Goal: Task Accomplishment & Management: Manage account settings

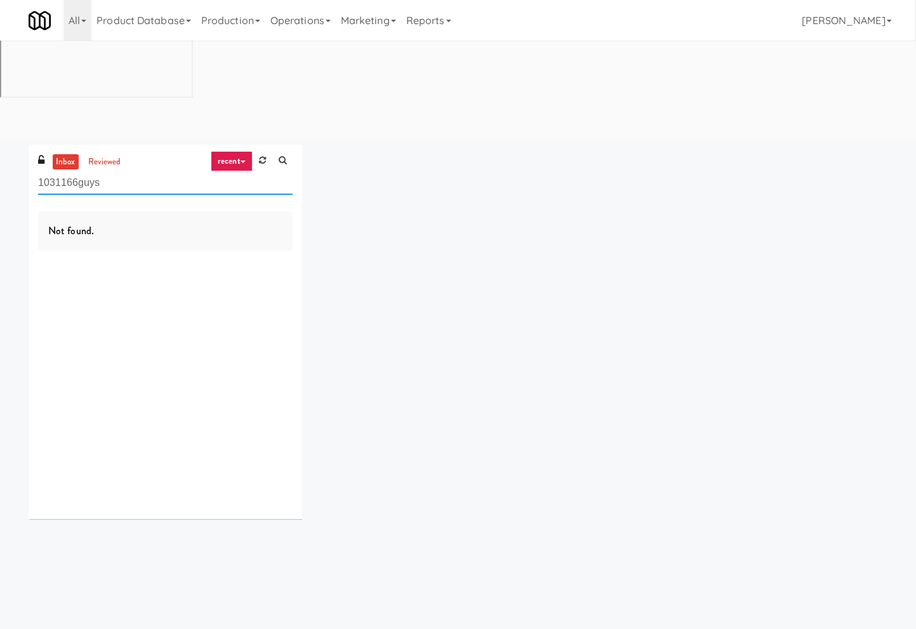
click at [211, 171] on input "1031166guys" at bounding box center [165, 182] width 255 height 23
click at [212, 171] on input "1031166guys" at bounding box center [165, 182] width 255 height 23
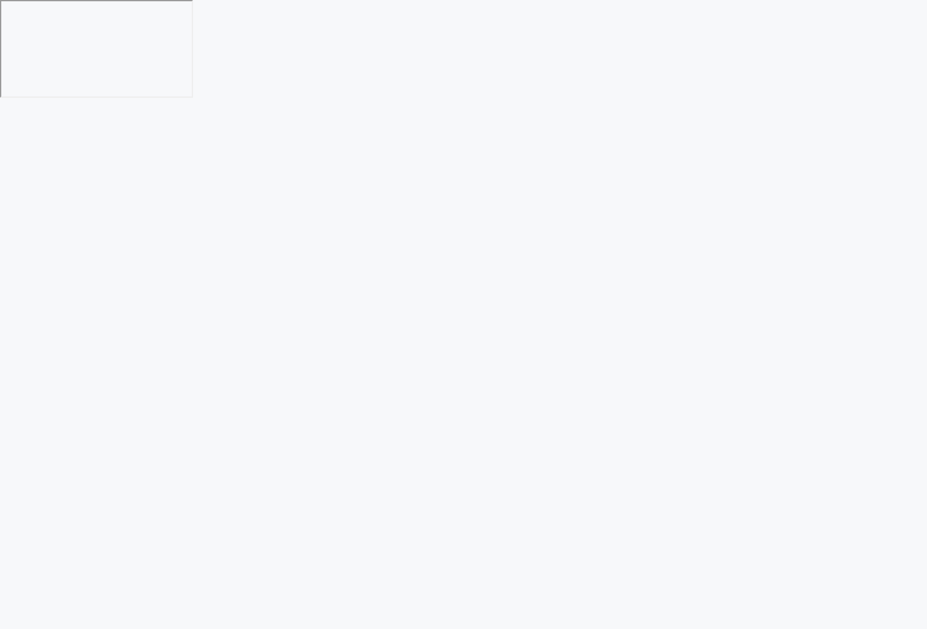
click at [415, 99] on html at bounding box center [463, 49] width 927 height 99
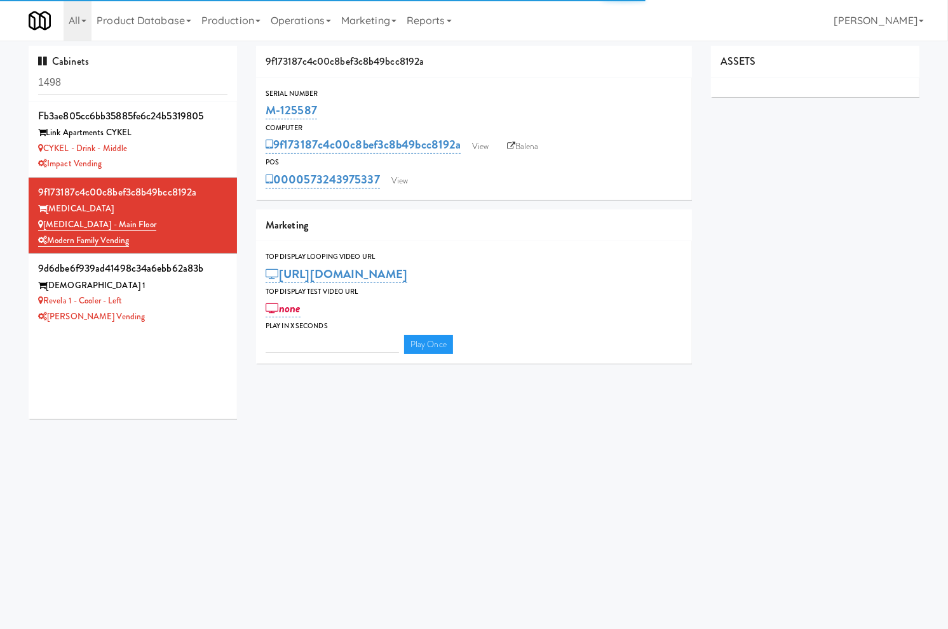
type input "3"
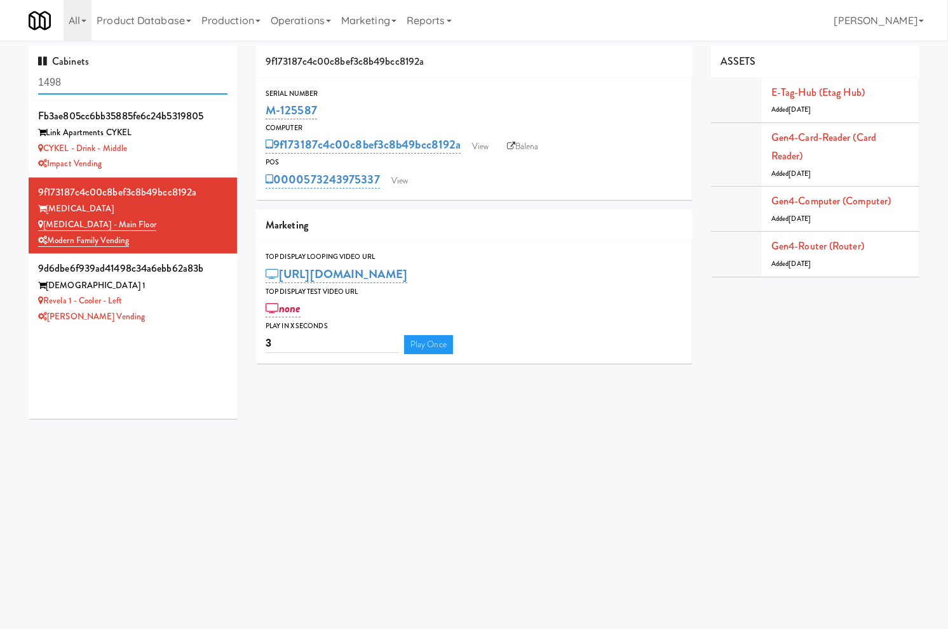
click at [216, 84] on input "1498" at bounding box center [132, 82] width 189 height 23
click at [214, 85] on input "1498" at bounding box center [132, 82] width 189 height 23
paste input "Foothill Physique"
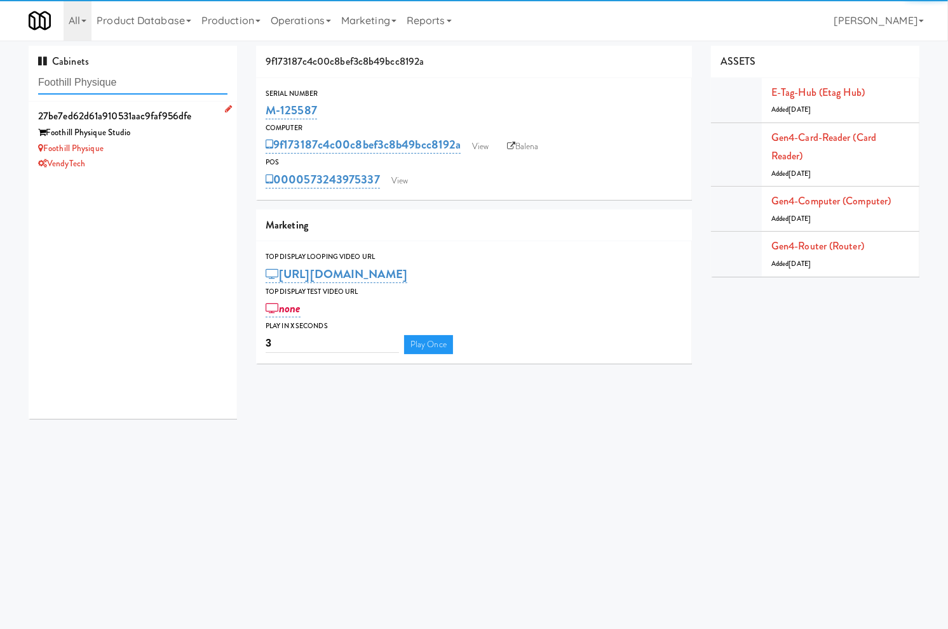
type input "Foothill Physique"
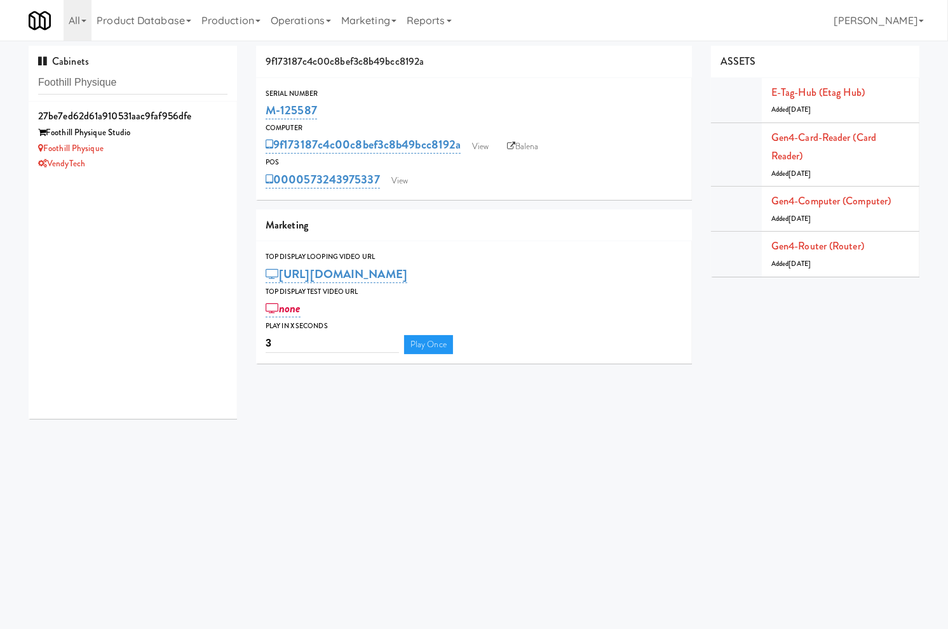
drag, startPoint x: 176, startPoint y: 136, endPoint x: 238, endPoint y: 137, distance: 62.3
click at [178, 144] on div "27be7ed62d61a910531aac9faf956dfe Foothill Physique Studio Foothill Physique Ven…" at bounding box center [132, 139] width 189 height 65
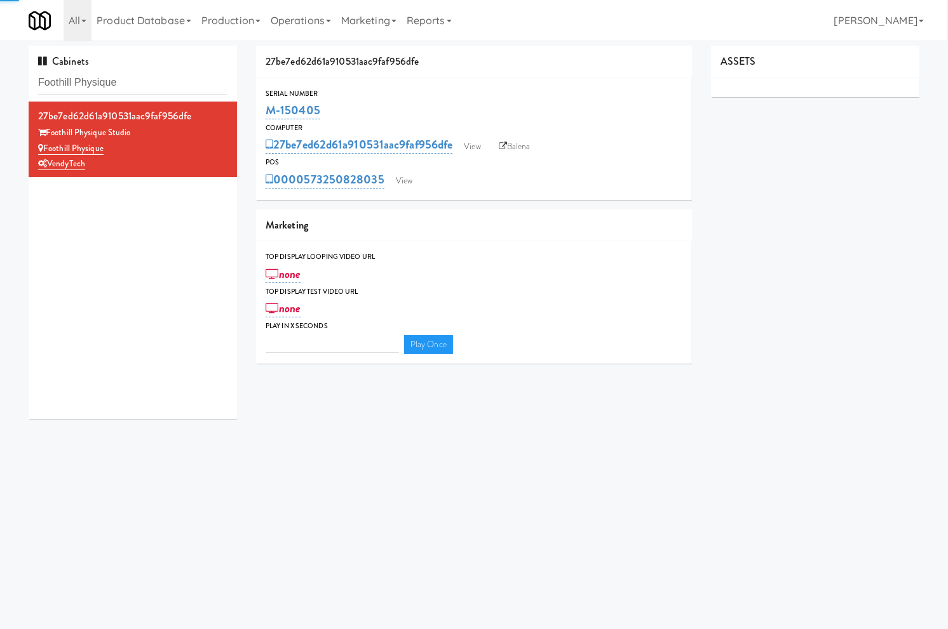
type input "3"
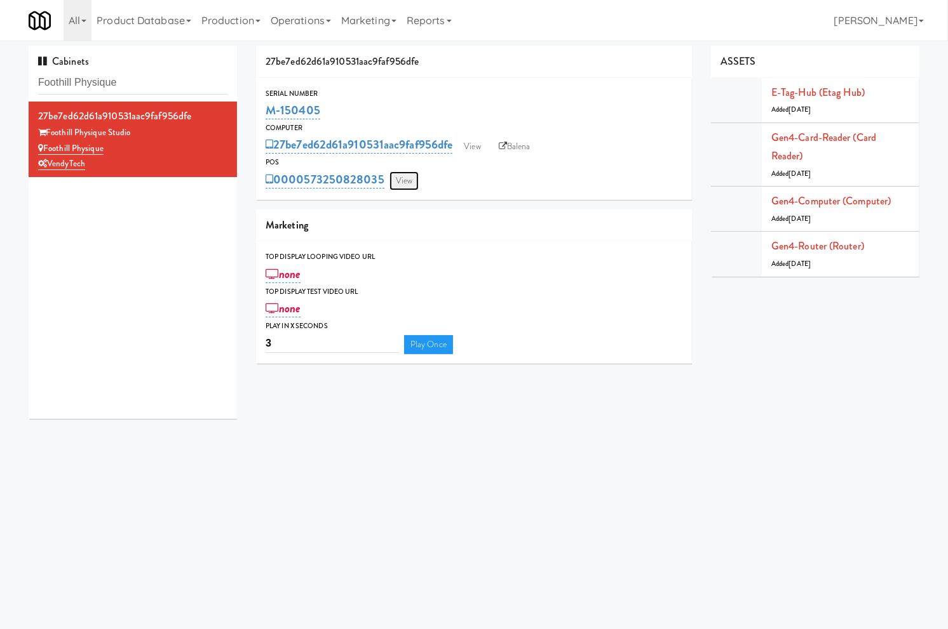
click at [405, 186] on link "View" at bounding box center [403, 180] width 29 height 19
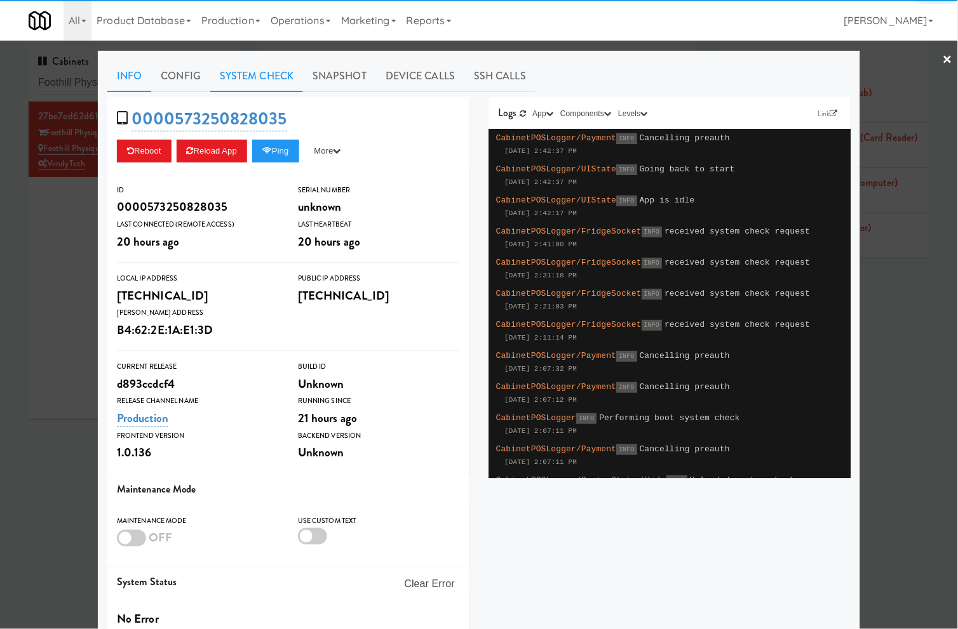
click at [278, 83] on link "System Check" at bounding box center [256, 76] width 93 height 32
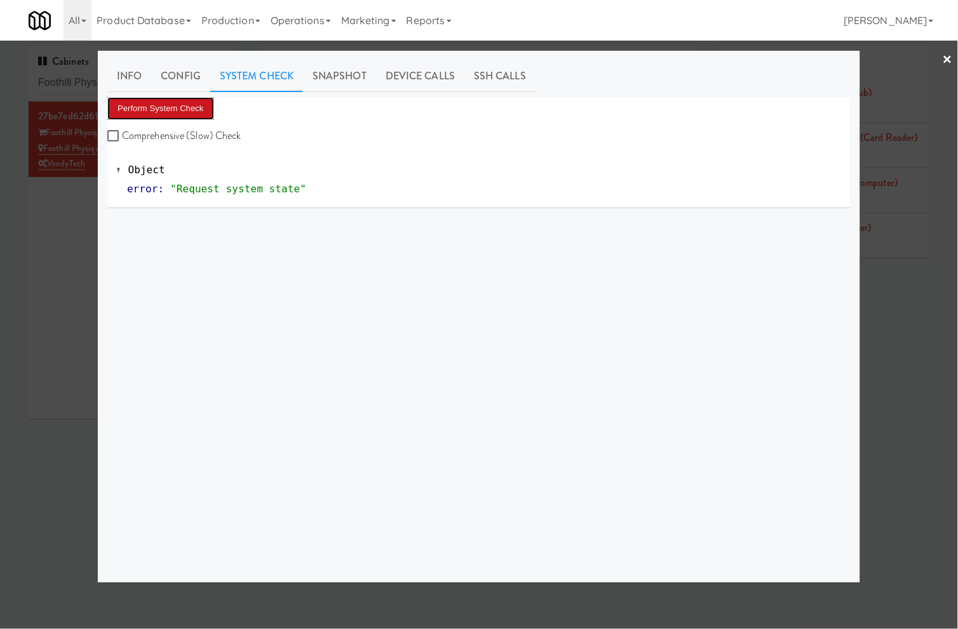
click at [193, 105] on button "Perform System Check" at bounding box center [160, 108] width 107 height 23
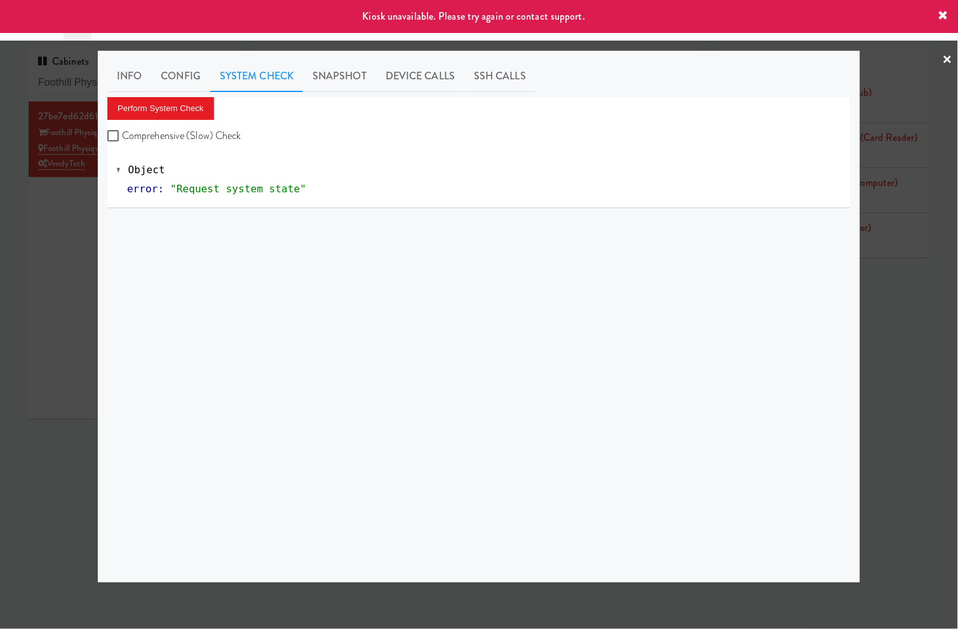
drag, startPoint x: 67, startPoint y: 242, endPoint x: 72, endPoint y: 252, distance: 10.8
click at [72, 252] on div at bounding box center [479, 314] width 958 height 629
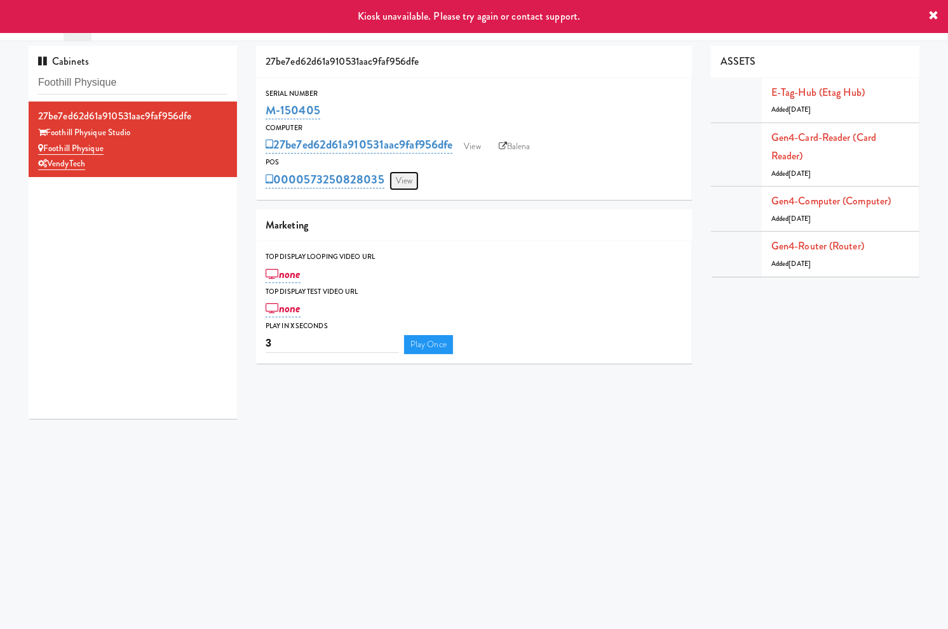
click at [407, 173] on link "View" at bounding box center [403, 180] width 29 height 19
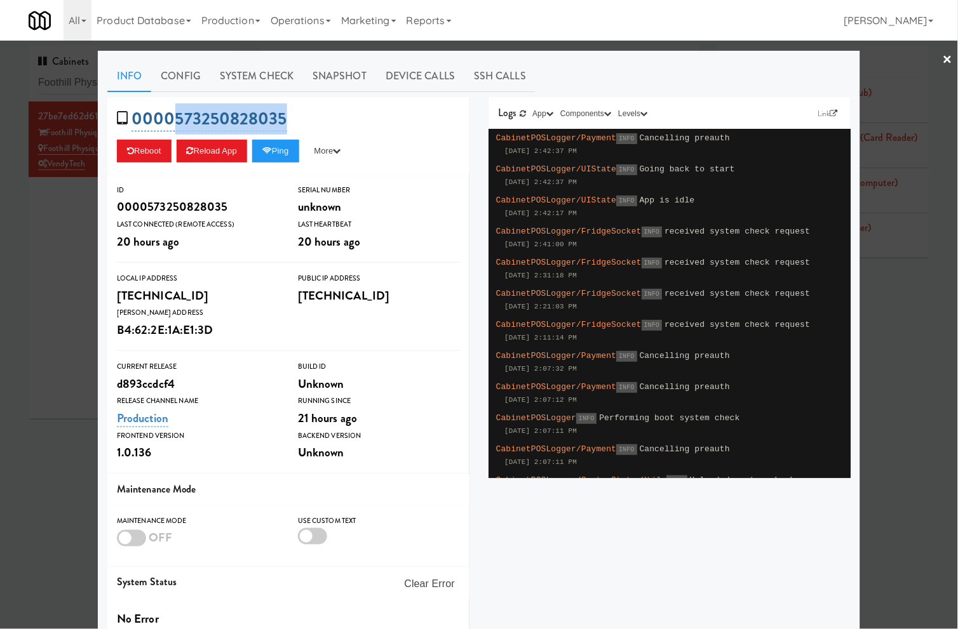
drag, startPoint x: 305, startPoint y: 116, endPoint x: 174, endPoint y: 121, distance: 131.6
click at [168, 124] on div "0000573250828035 Reboot Reload App Ping More Ping Server Restart Server Force R…" at bounding box center [288, 135] width 362 height 77
copy link "573250828035"
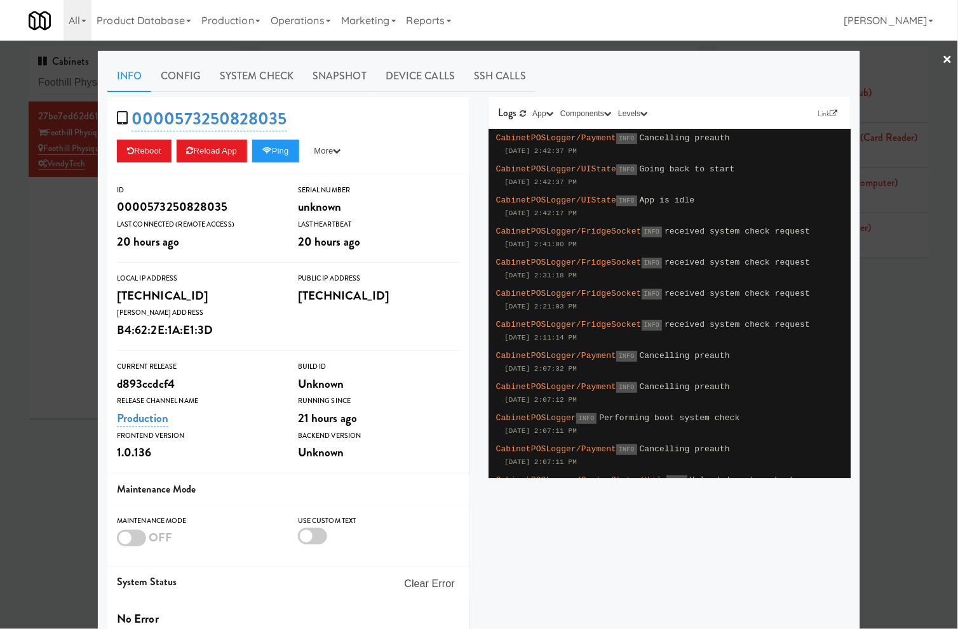
drag, startPoint x: 46, startPoint y: 214, endPoint x: 161, endPoint y: 154, distance: 129.3
click at [51, 214] on div at bounding box center [479, 314] width 958 height 629
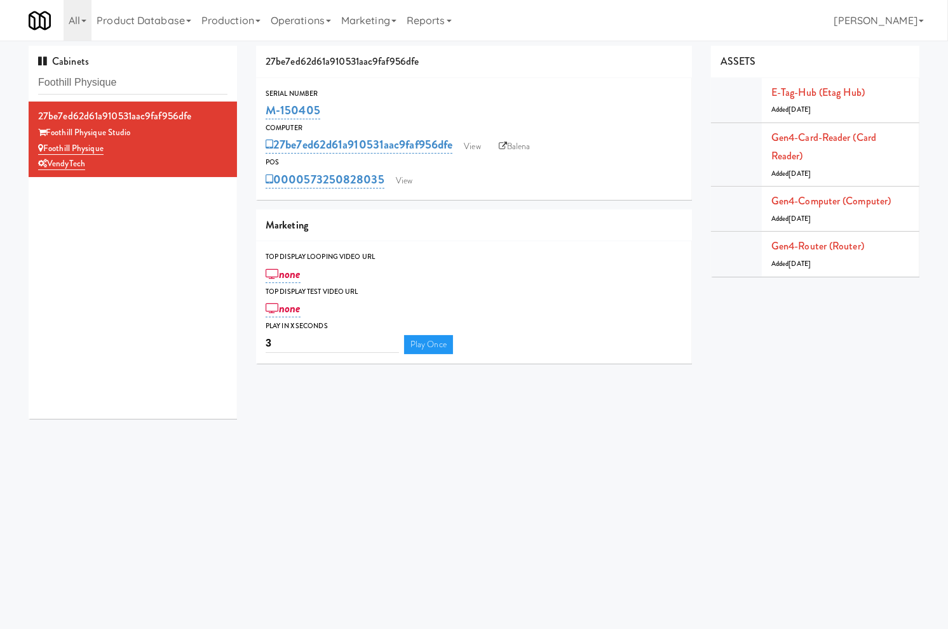
drag, startPoint x: 327, startPoint y: 113, endPoint x: 263, endPoint y: 119, distance: 64.5
click at [263, 119] on div "Serial Number M-150405" at bounding box center [474, 105] width 436 height 34
copy link "M-150405"
click at [330, 104] on div "M-150405" at bounding box center [473, 111] width 417 height 22
drag, startPoint x: 325, startPoint y: 109, endPoint x: 265, endPoint y: 114, distance: 59.3
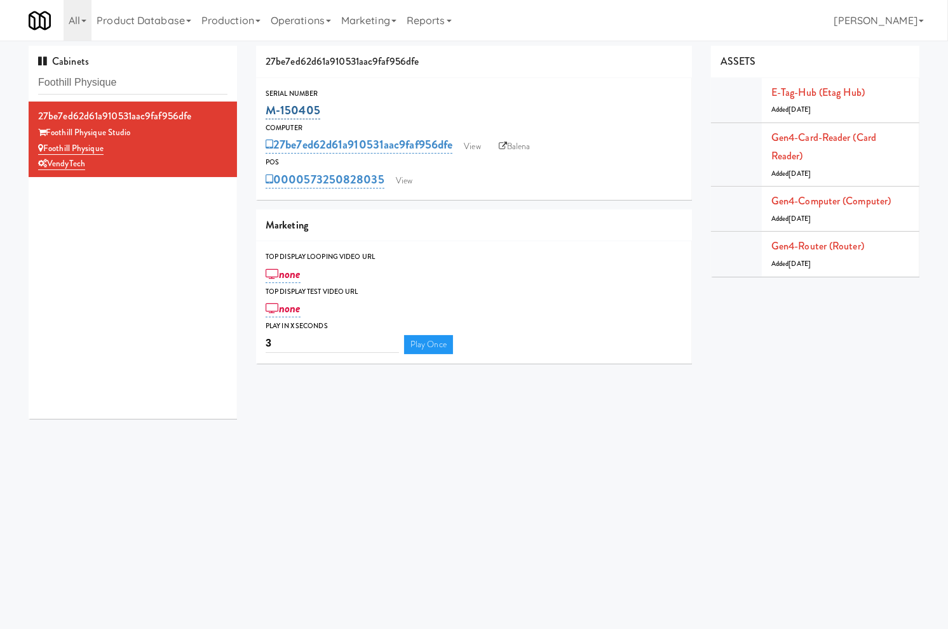
click at [265, 114] on div "M-150405" at bounding box center [473, 111] width 417 height 22
copy link "M-150405"
click at [187, 84] on input "Foothill Physique" at bounding box center [132, 82] width 189 height 23
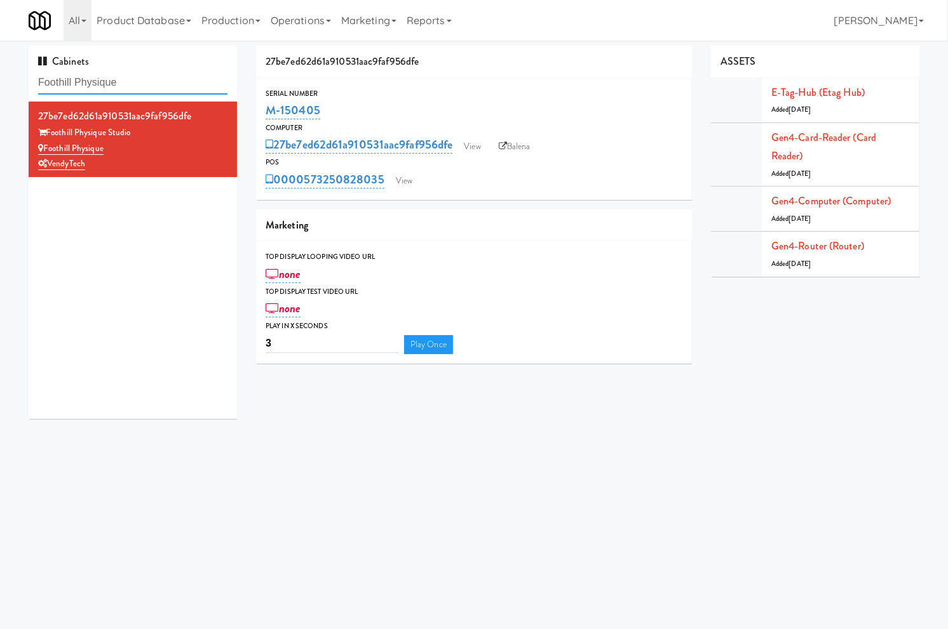
paste input "Potomac Towers - Fridge A"
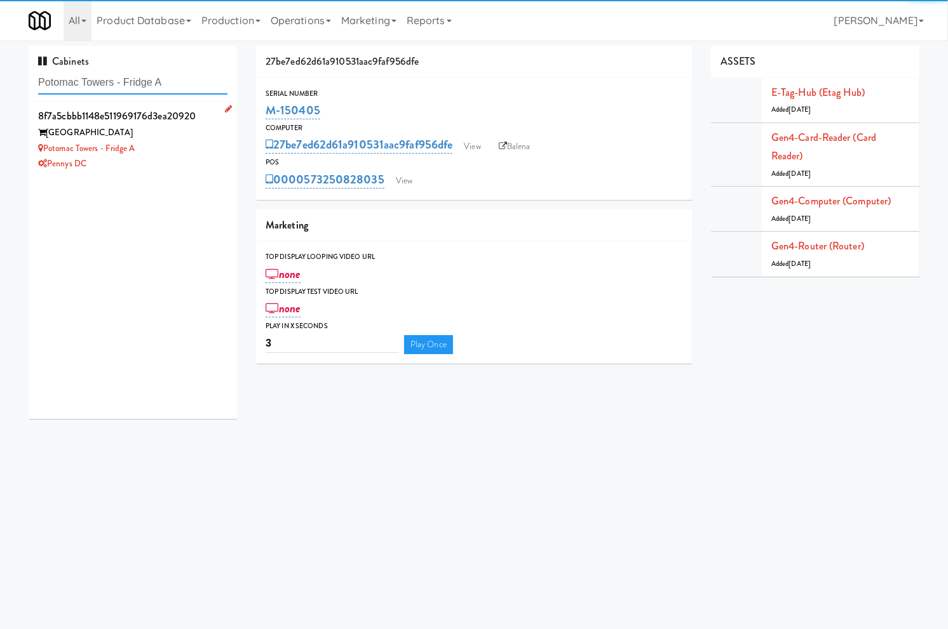
type input "Potomac Towers - Fridge A"
click at [178, 151] on div "Potomac Towers - Fridge A" at bounding box center [132, 149] width 189 height 16
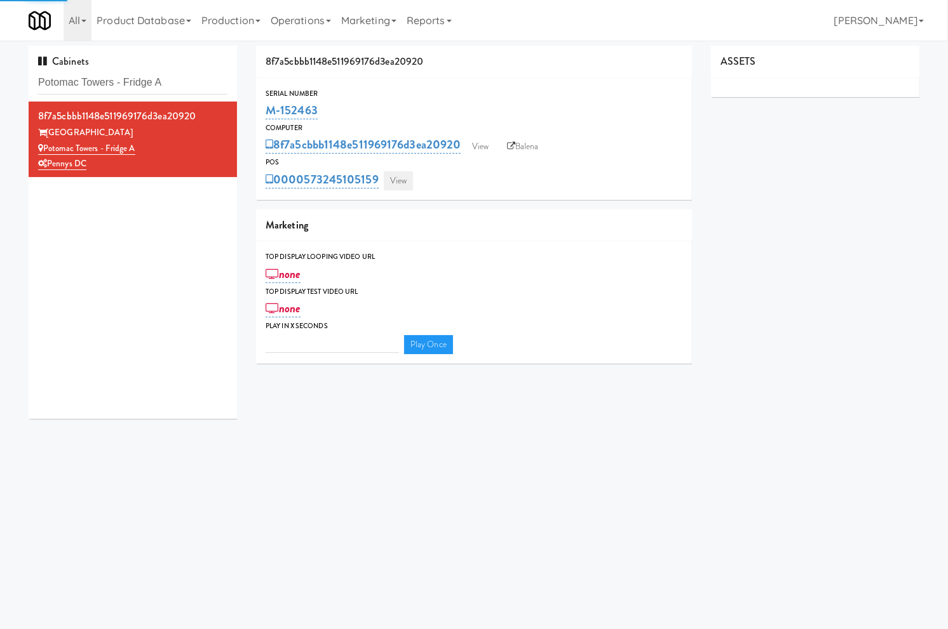
type input "3"
click at [391, 181] on link "View" at bounding box center [398, 180] width 29 height 19
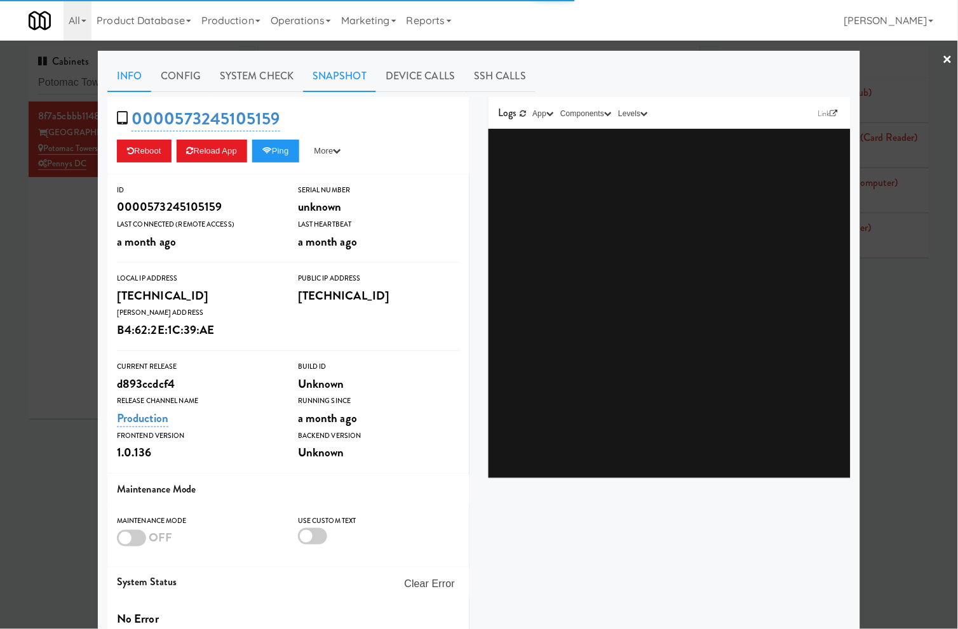
click at [326, 74] on link "Snapshot" at bounding box center [339, 76] width 73 height 32
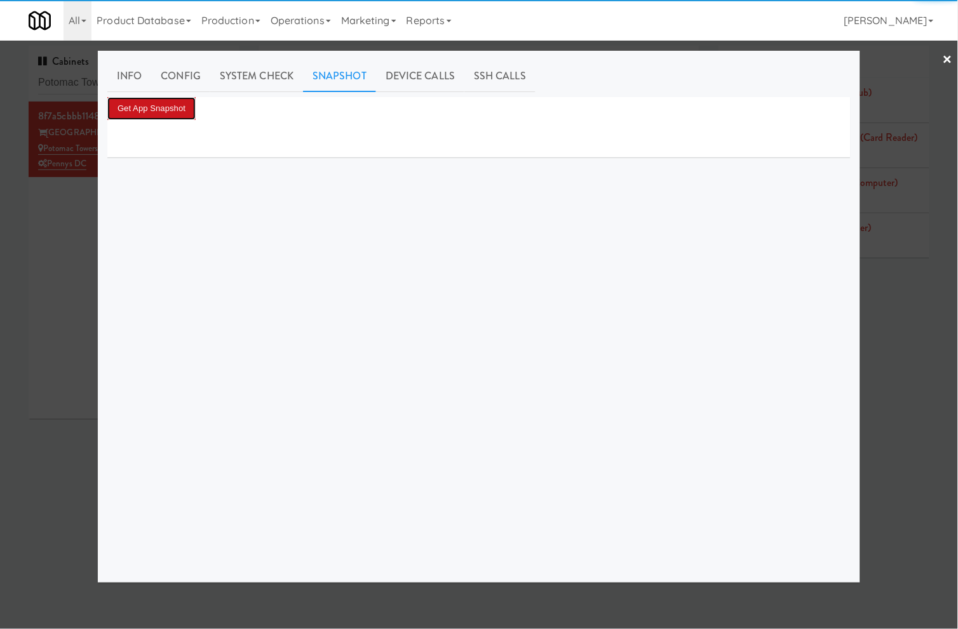
click at [189, 109] on button "Get App Snapshot" at bounding box center [151, 108] width 88 height 23
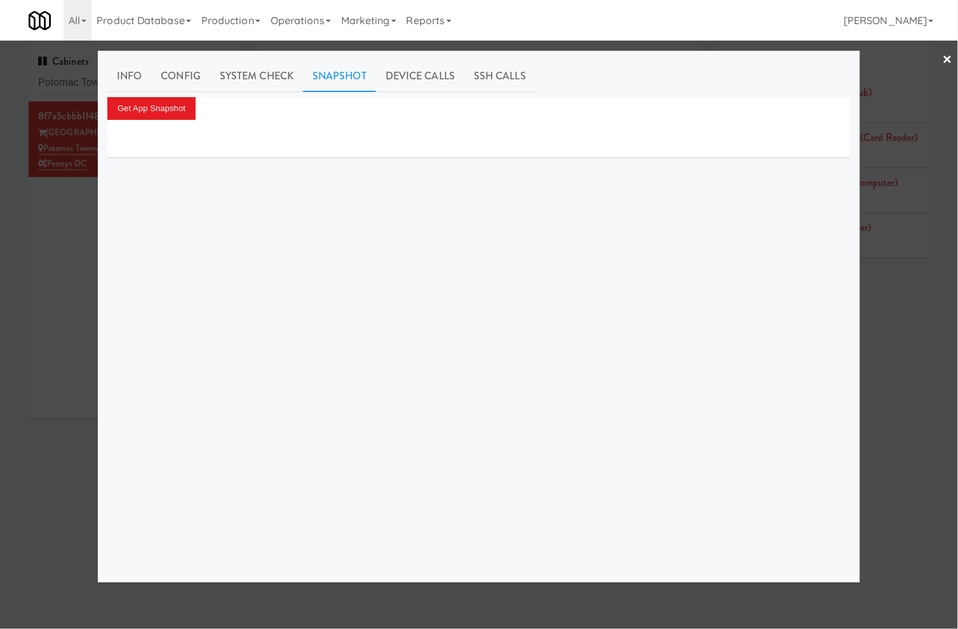
drag, startPoint x: 37, startPoint y: 225, endPoint x: 104, endPoint y: 81, distance: 159.1
click at [52, 204] on div at bounding box center [479, 314] width 958 height 629
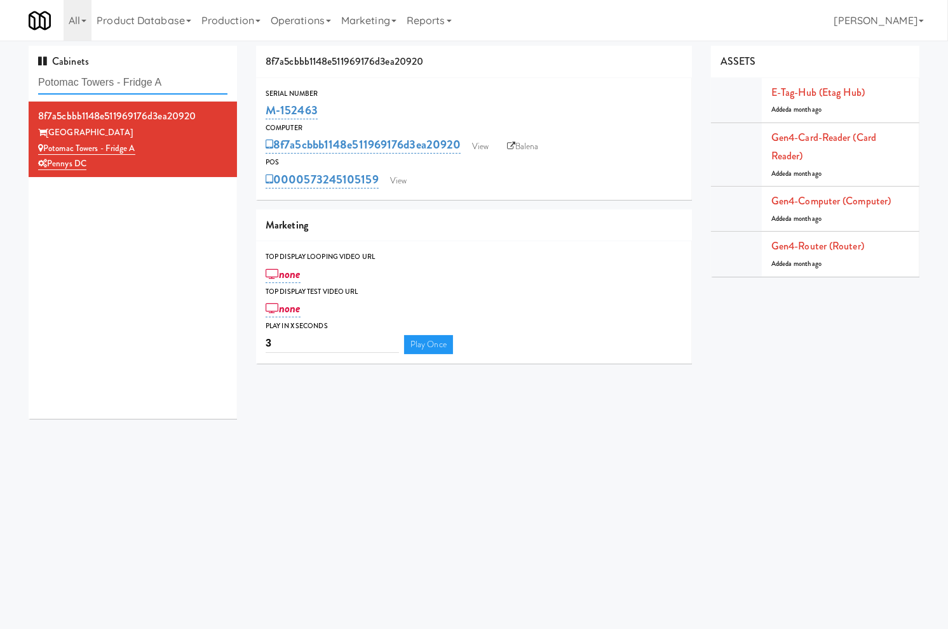
click at [137, 88] on input "Potomac Towers - Fridge A" at bounding box center [132, 82] width 189 height 23
paste input "8421 Broad - Pantry"
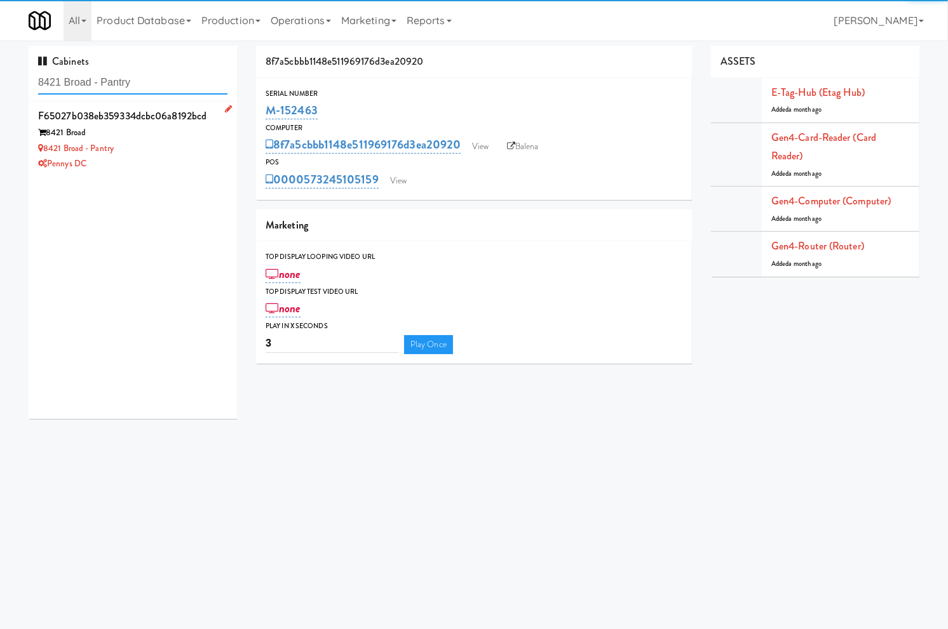
type input "8421 Broad - Pantry"
click at [171, 150] on div "8421 Broad - Pantry" at bounding box center [132, 149] width 189 height 16
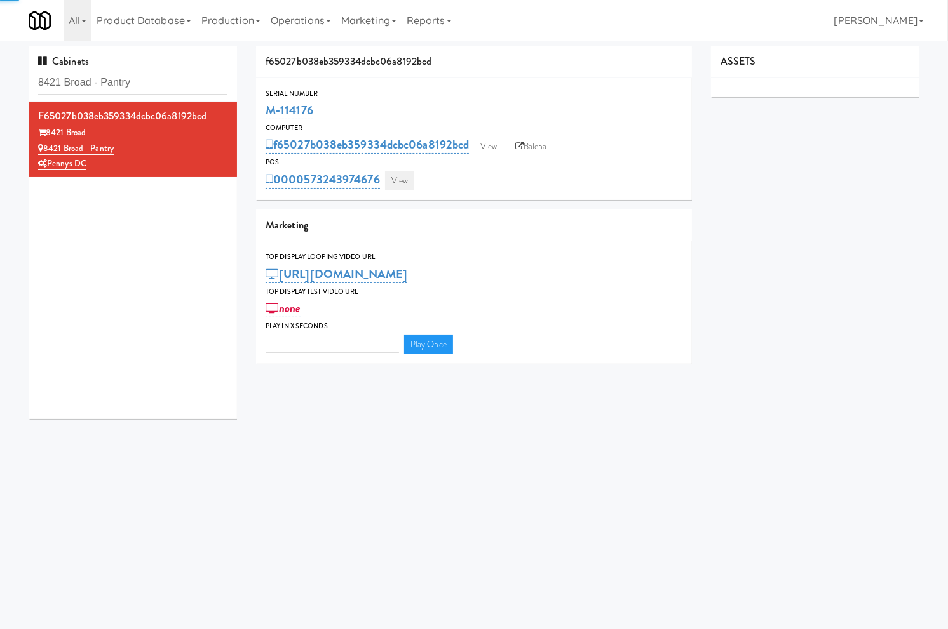
type input "3"
click at [402, 185] on link "View" at bounding box center [399, 180] width 29 height 19
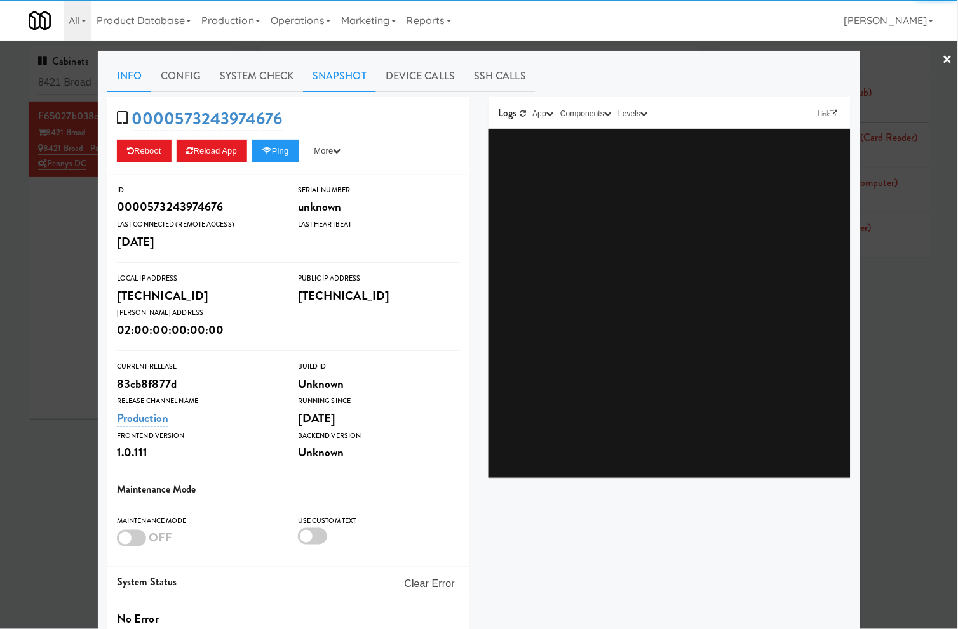
click at [316, 73] on link "Snapshot" at bounding box center [339, 76] width 73 height 32
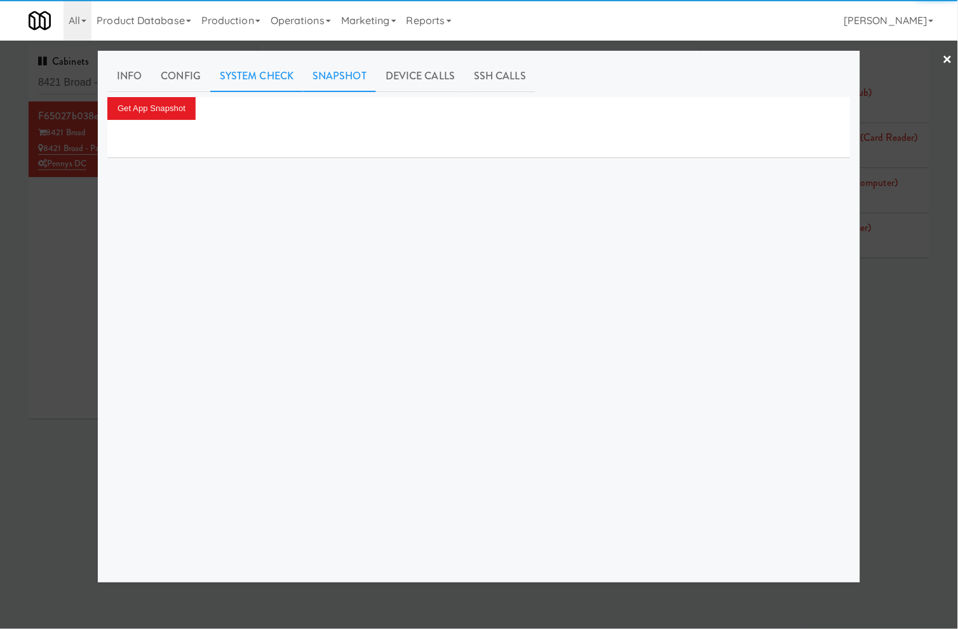
click at [273, 77] on link "System Check" at bounding box center [256, 76] width 93 height 32
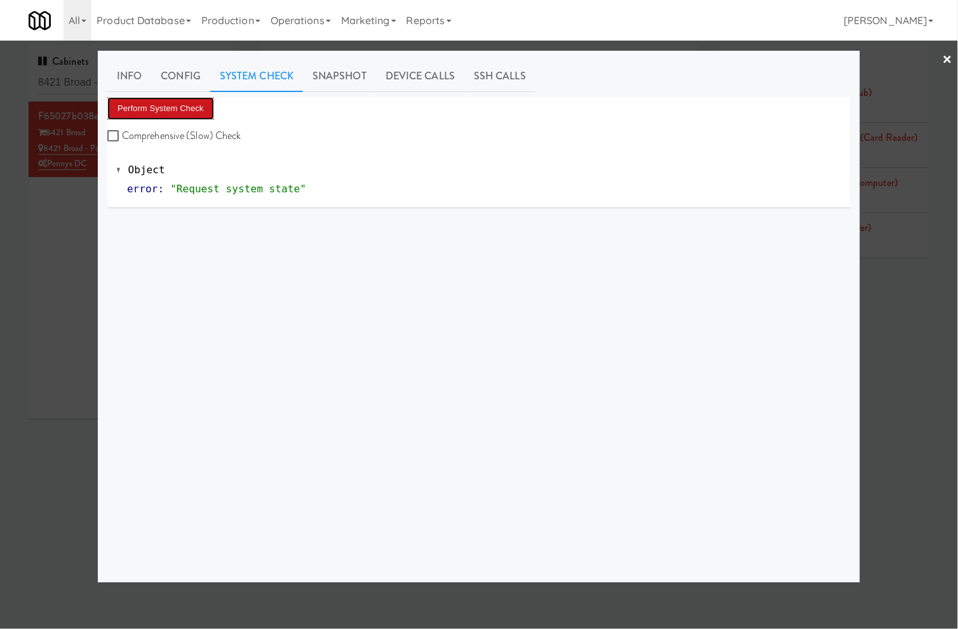
drag, startPoint x: 144, startPoint y: 100, endPoint x: 147, endPoint y: 105, distance: 6.5
click at [146, 105] on button "Perform System Check" at bounding box center [160, 108] width 107 height 23
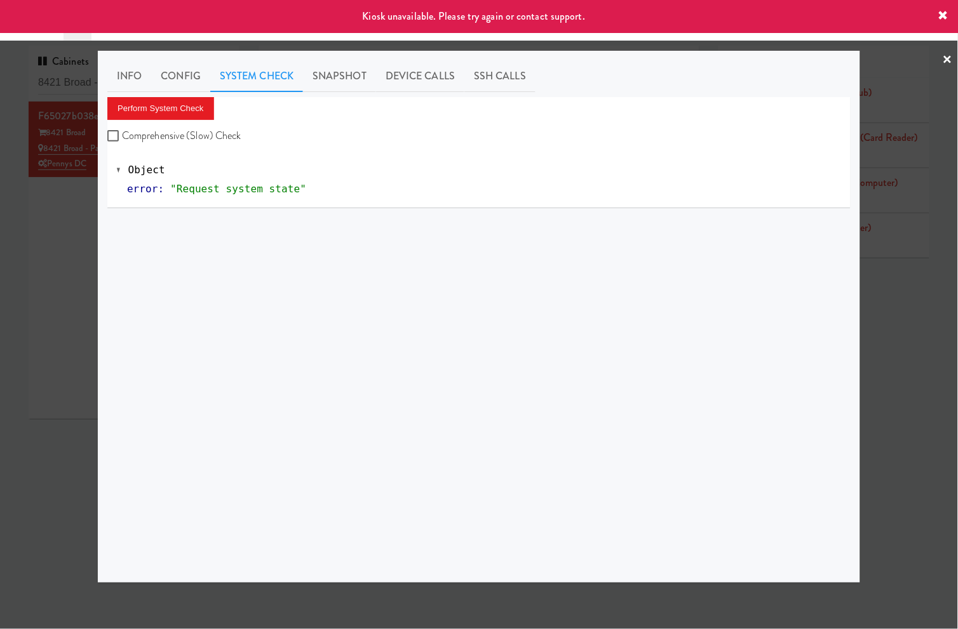
click at [64, 210] on div at bounding box center [479, 314] width 958 height 629
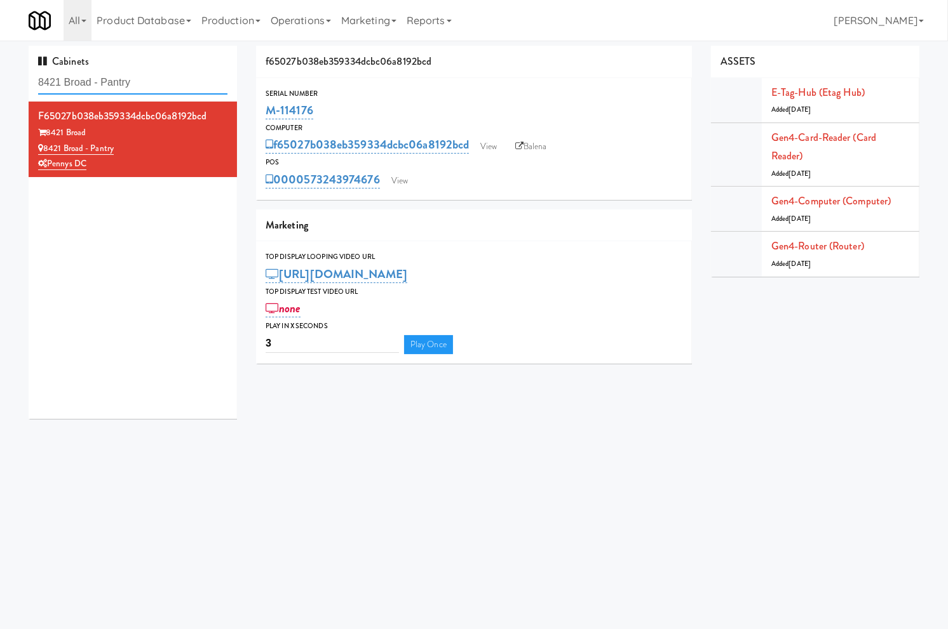
click at [121, 90] on input "8421 Broad - Pantry" at bounding box center [132, 82] width 189 height 23
click at [122, 90] on input "8421 Broad - Pantry" at bounding box center [132, 82] width 189 height 23
paste input "Illume - Combo - Middle"
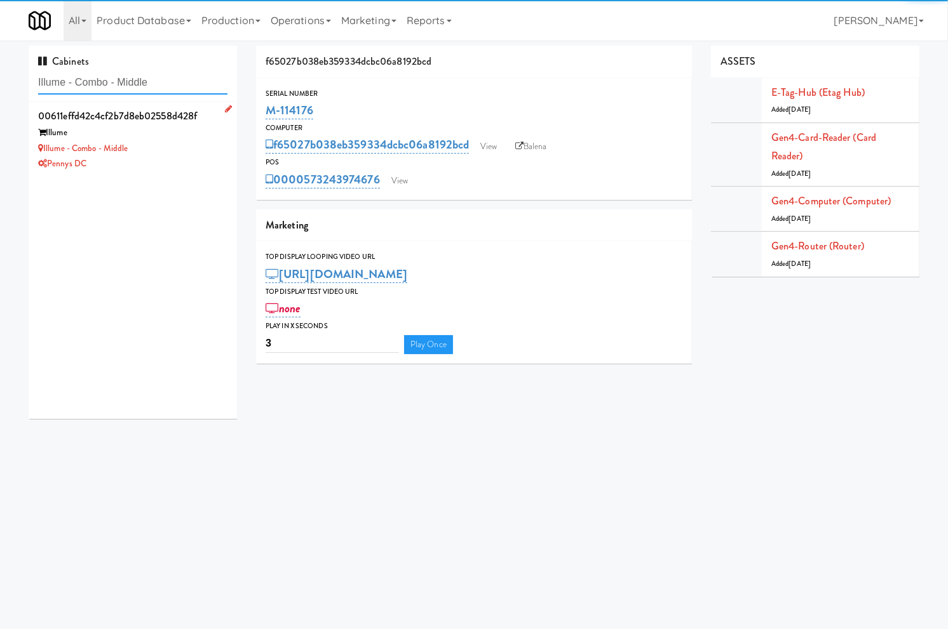
type input "Illume - Combo - Middle"
click at [187, 152] on div "Illume - Combo - Middle" at bounding box center [132, 149] width 189 height 16
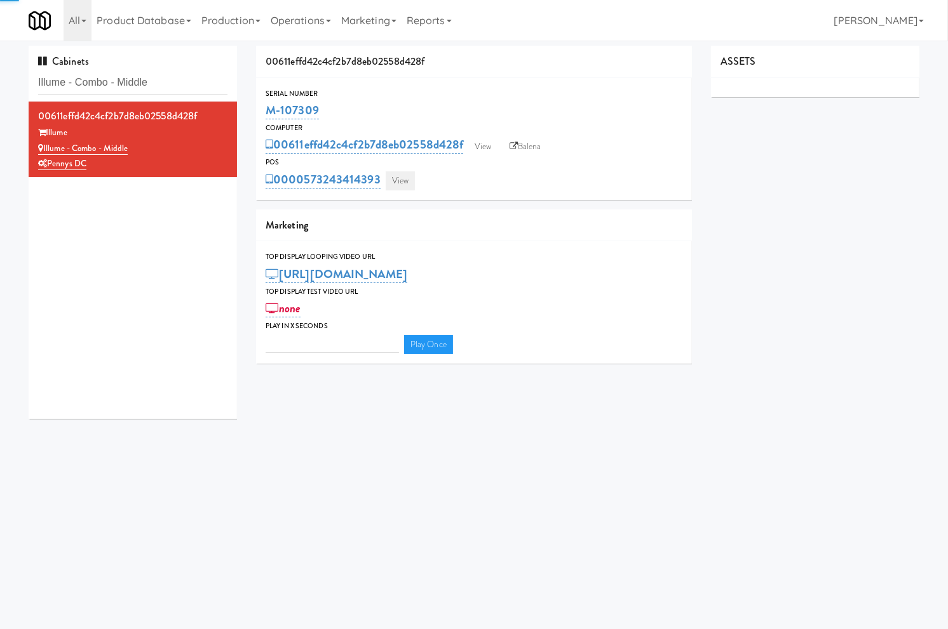
type input "3"
click at [391, 183] on link "View" at bounding box center [400, 180] width 29 height 19
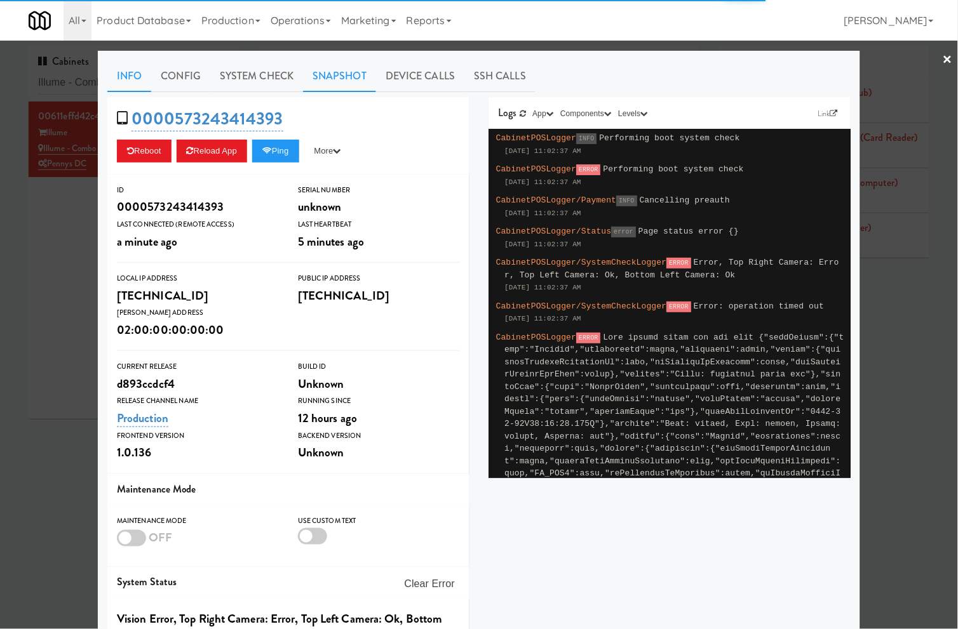
click at [311, 76] on link "Snapshot" at bounding box center [339, 76] width 73 height 32
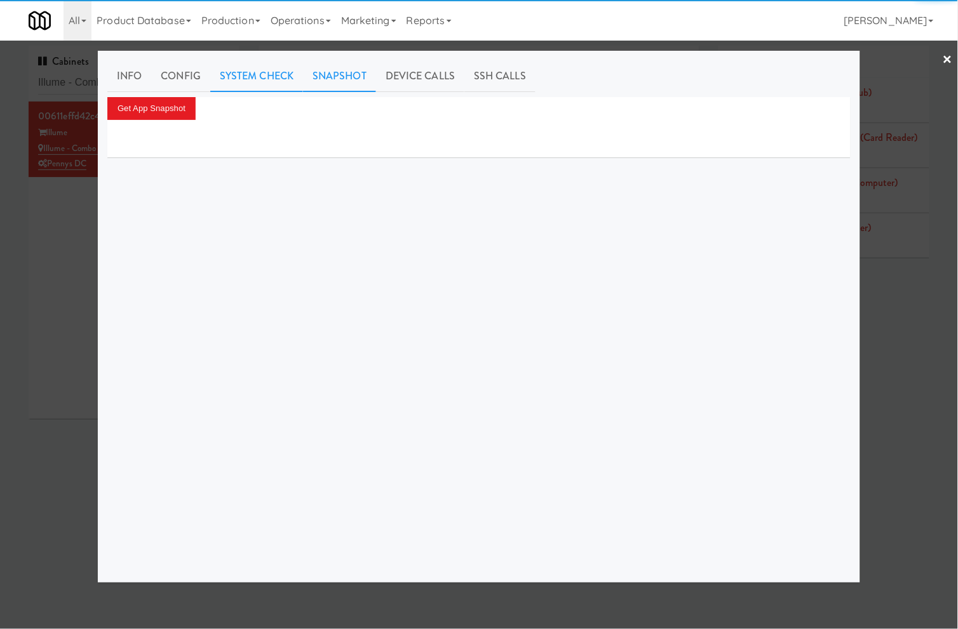
click at [269, 78] on link "System Check" at bounding box center [256, 76] width 93 height 32
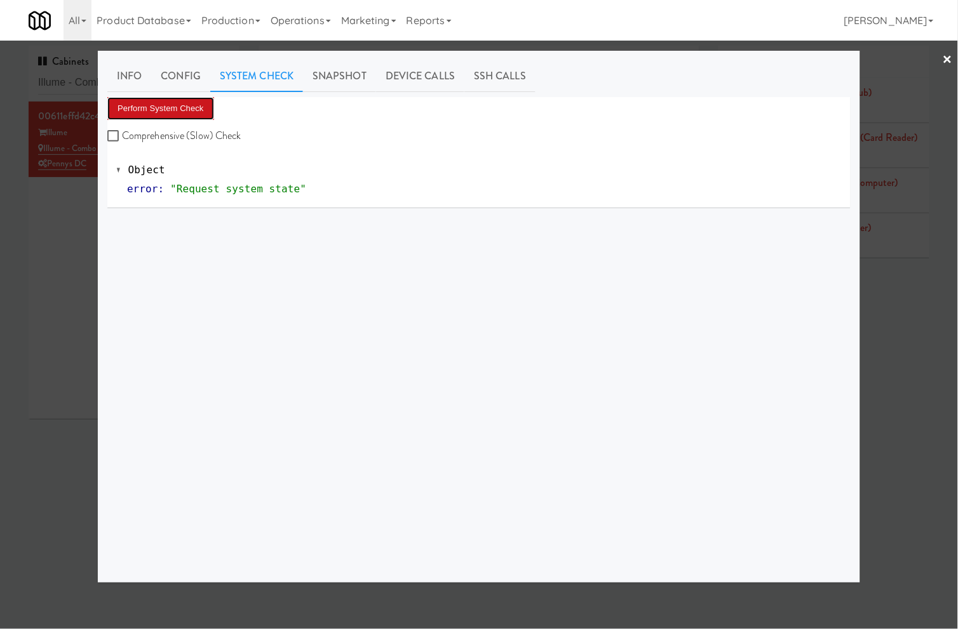
click at [168, 109] on button "Perform System Check" at bounding box center [160, 108] width 107 height 23
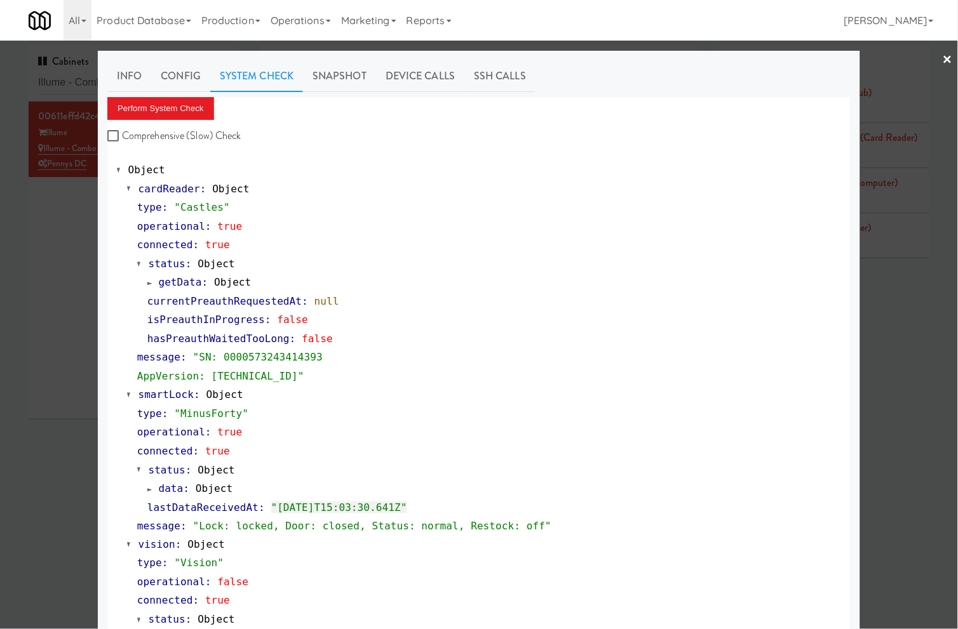
click at [70, 88] on div at bounding box center [479, 314] width 958 height 629
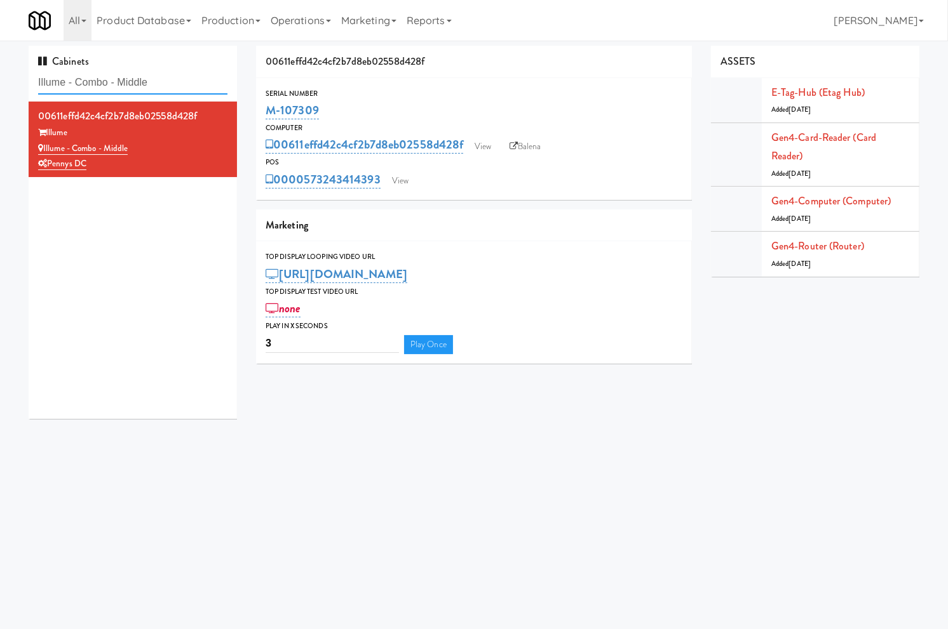
click at [70, 88] on input "Illume - Combo - Middle" at bounding box center [132, 82] width 189 height 23
paste input "Pacifica HS - Cooler"
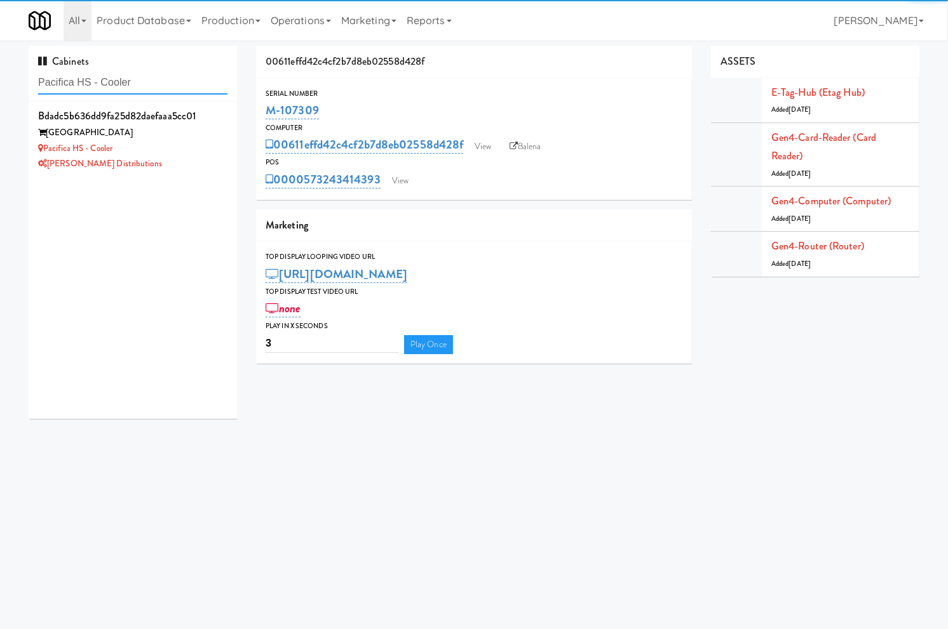
type input "Pacifica HS - Cooler"
click at [179, 152] on div "Pacifica HS - Cooler" at bounding box center [132, 149] width 189 height 16
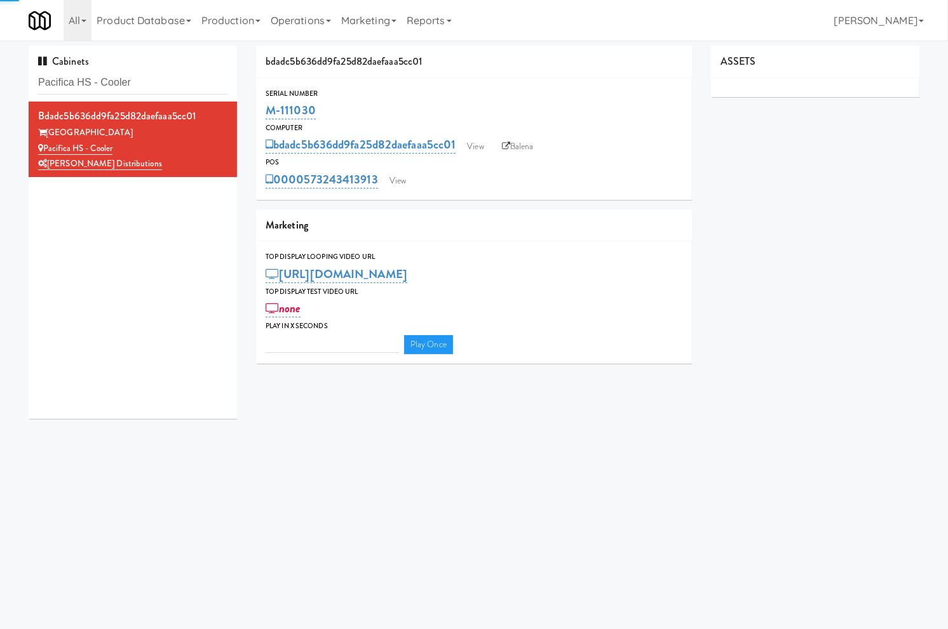
type input "3"
click at [407, 182] on link "View" at bounding box center [397, 180] width 29 height 19
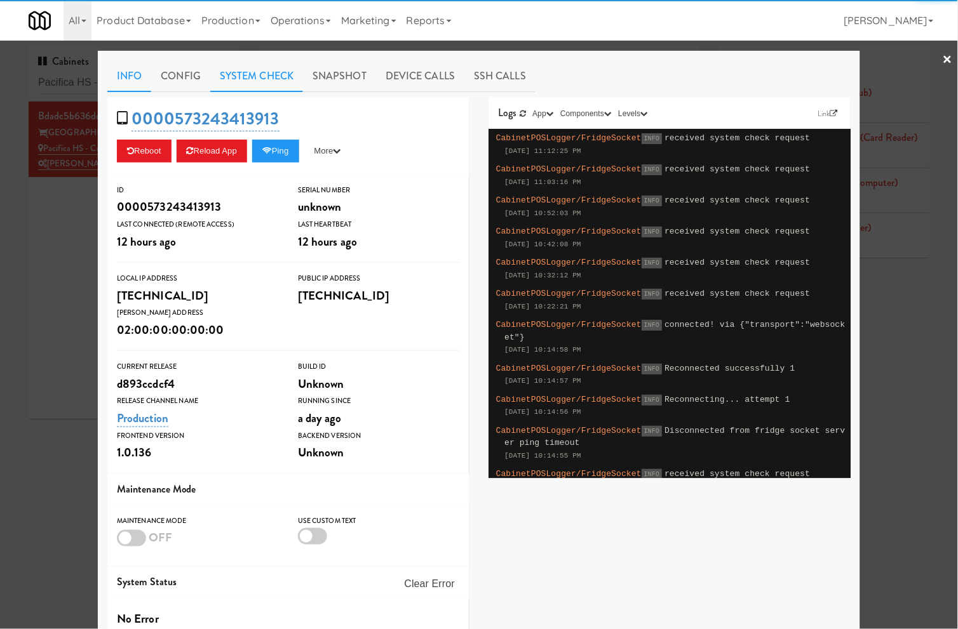
click at [267, 81] on link "System Check" at bounding box center [256, 76] width 93 height 32
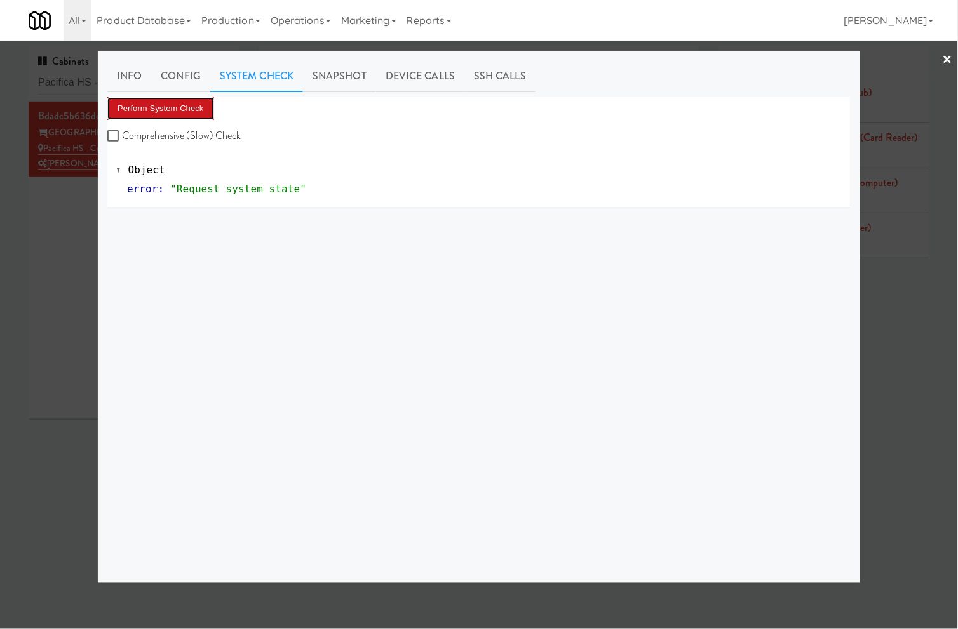
click at [180, 103] on button "Perform System Check" at bounding box center [160, 108] width 107 height 23
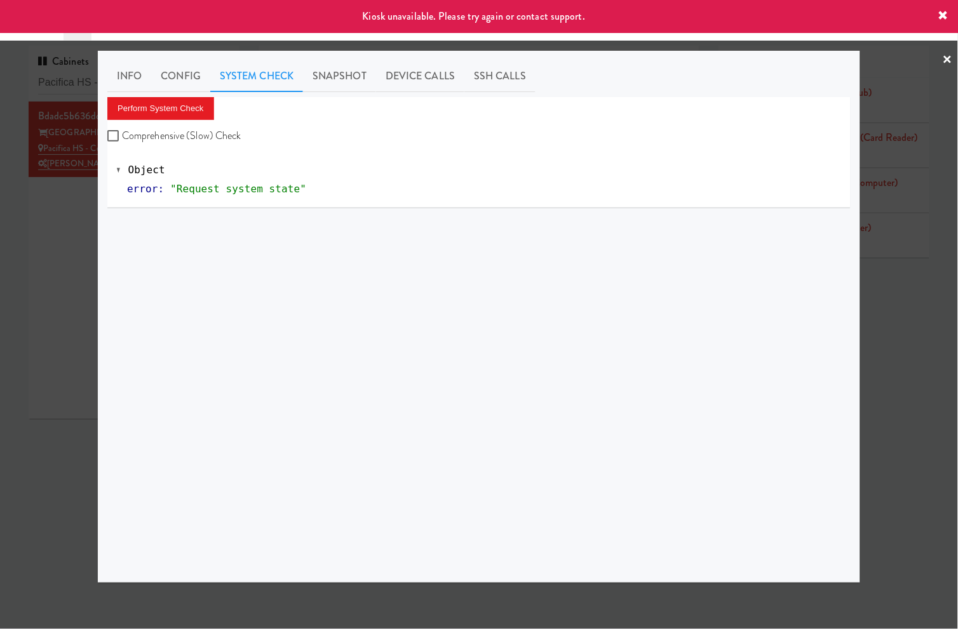
click at [44, 216] on div at bounding box center [479, 314] width 958 height 629
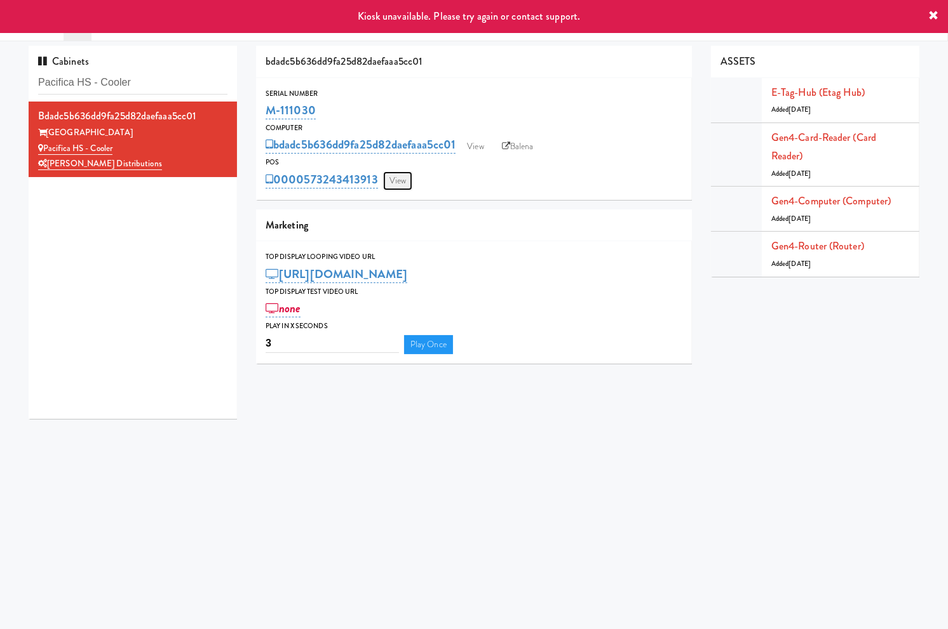
click at [394, 181] on link "View" at bounding box center [397, 180] width 29 height 19
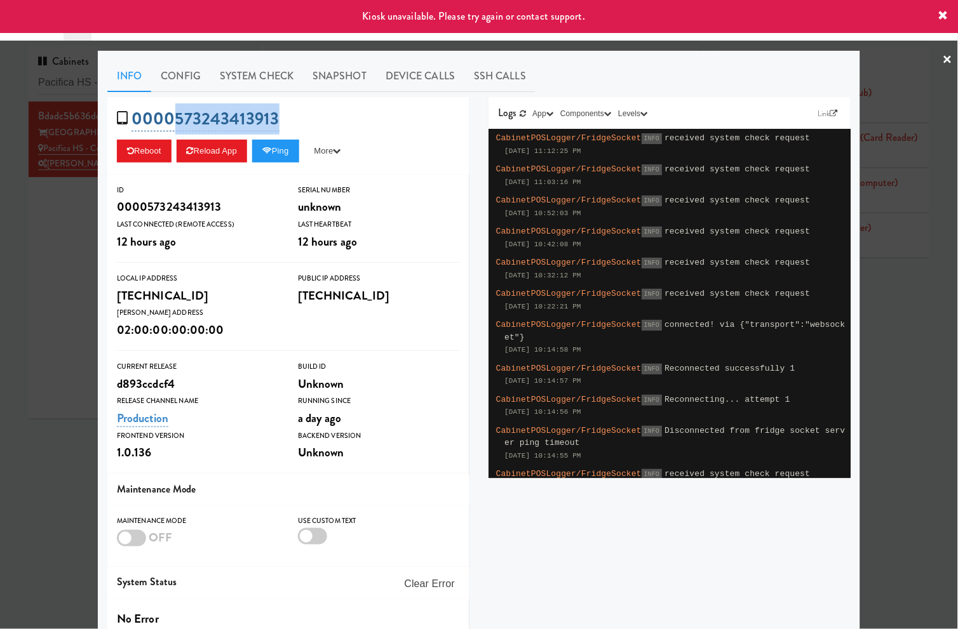
drag, startPoint x: 322, startPoint y: 113, endPoint x: 172, endPoint y: 113, distance: 149.9
click at [172, 113] on div "0000573243413913 Reboot Reload App Ping More Ping Server Restart Server Force R…" at bounding box center [288, 135] width 362 height 77
copy link "573243413913"
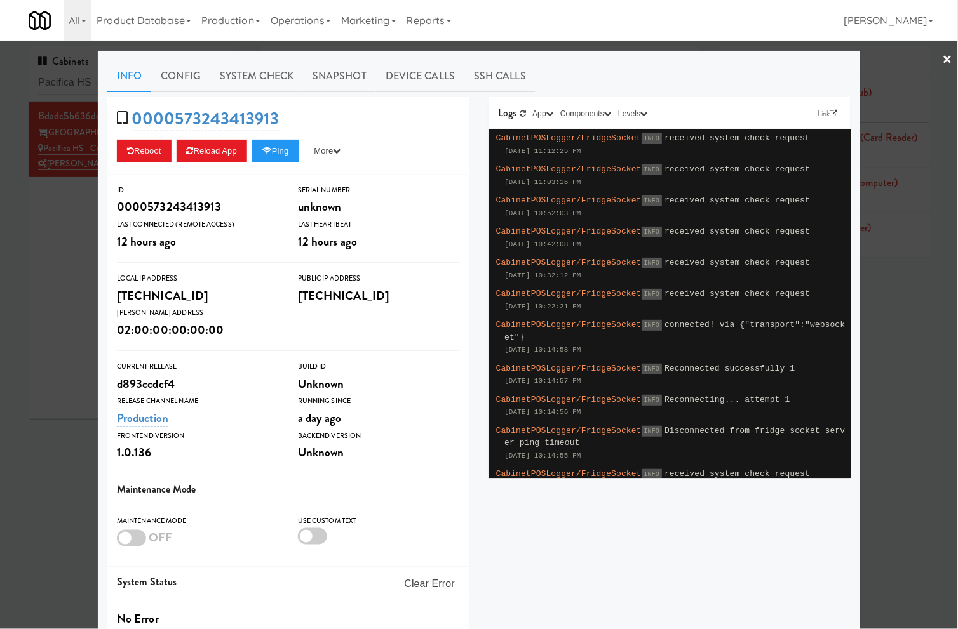
click at [81, 217] on div at bounding box center [479, 314] width 958 height 629
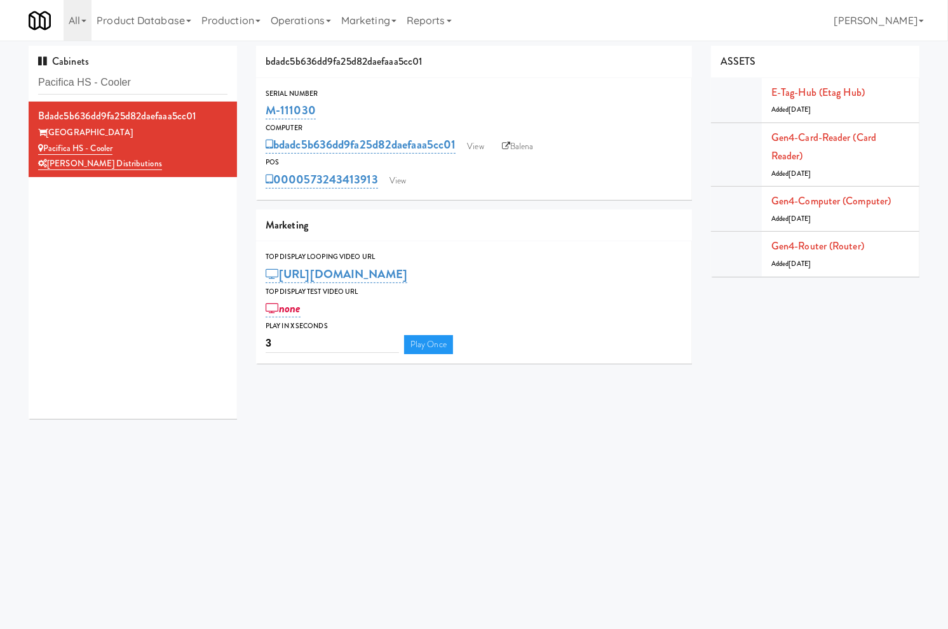
drag, startPoint x: 406, startPoint y: 565, endPoint x: 426, endPoint y: 567, distance: 19.7
click at [406, 565] on body "Okay Okay Select date: previous 2025-Sep next Su Mo Tu We Th Fr Sa 31 1 2 3 4 5…" at bounding box center [474, 355] width 948 height 629
click at [166, 80] on input "Pacifica HS - Cooler" at bounding box center [132, 82] width 189 height 23
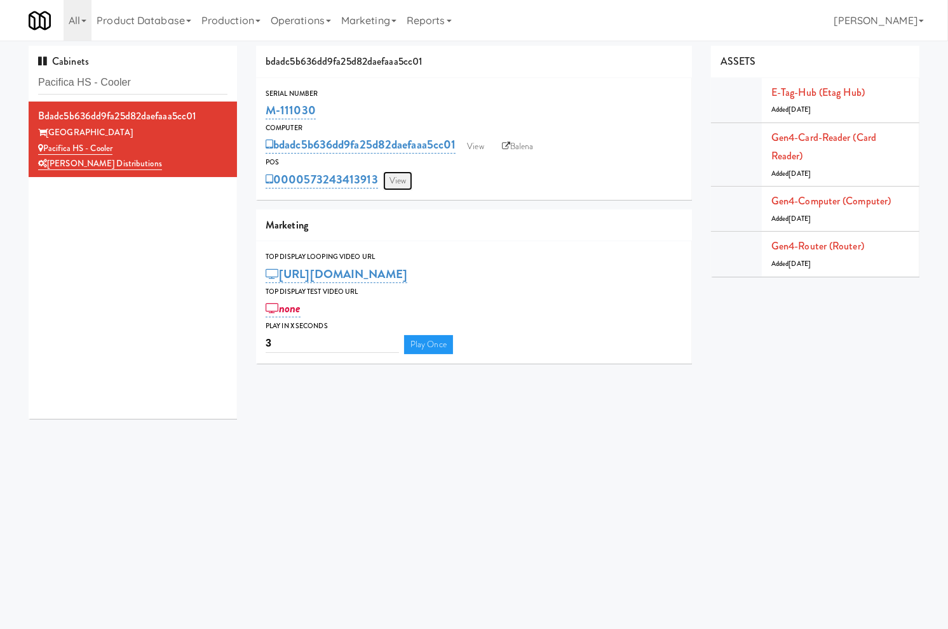
click at [403, 187] on link "View" at bounding box center [397, 180] width 29 height 19
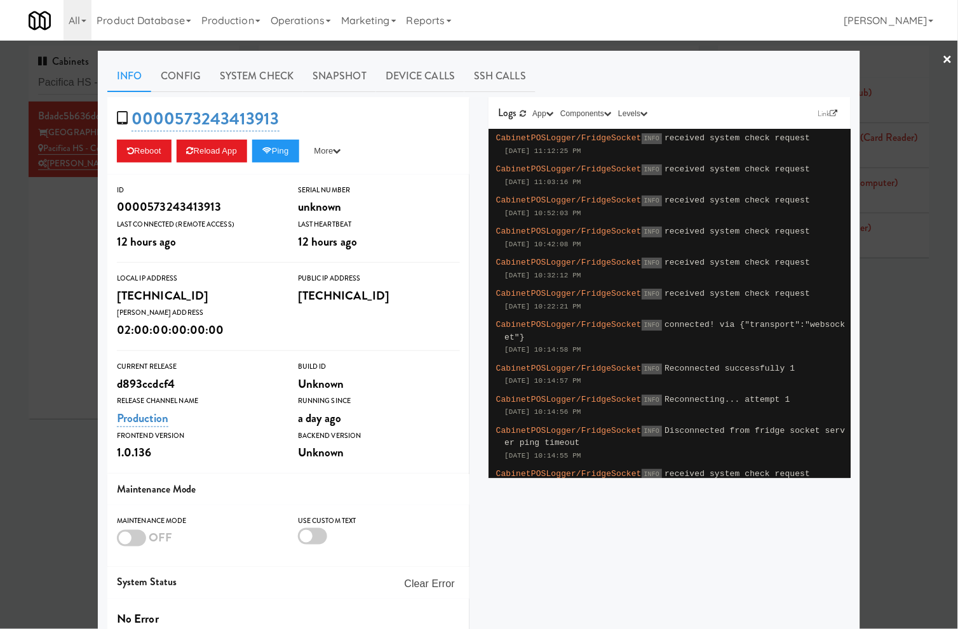
drag, startPoint x: 59, startPoint y: 218, endPoint x: 458, endPoint y: 137, distance: 407.1
click at [67, 217] on div at bounding box center [479, 314] width 958 height 629
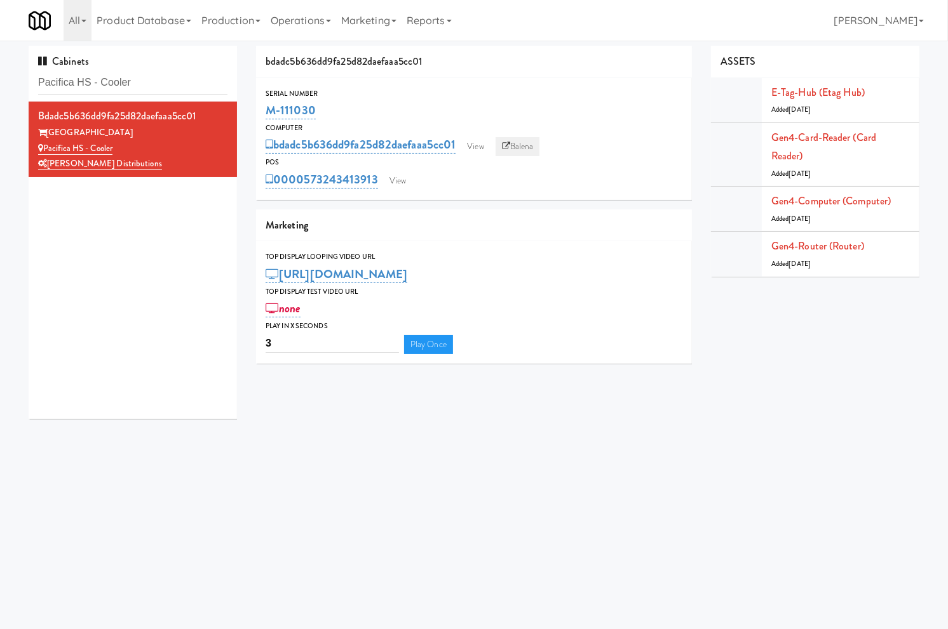
click at [505, 144] on icon at bounding box center [506, 146] width 8 height 8
click at [131, 75] on input "Pacifica HS - Cooler" at bounding box center [132, 82] width 189 height 23
drag, startPoint x: 341, startPoint y: 103, endPoint x: 333, endPoint y: 34, distance: 69.1
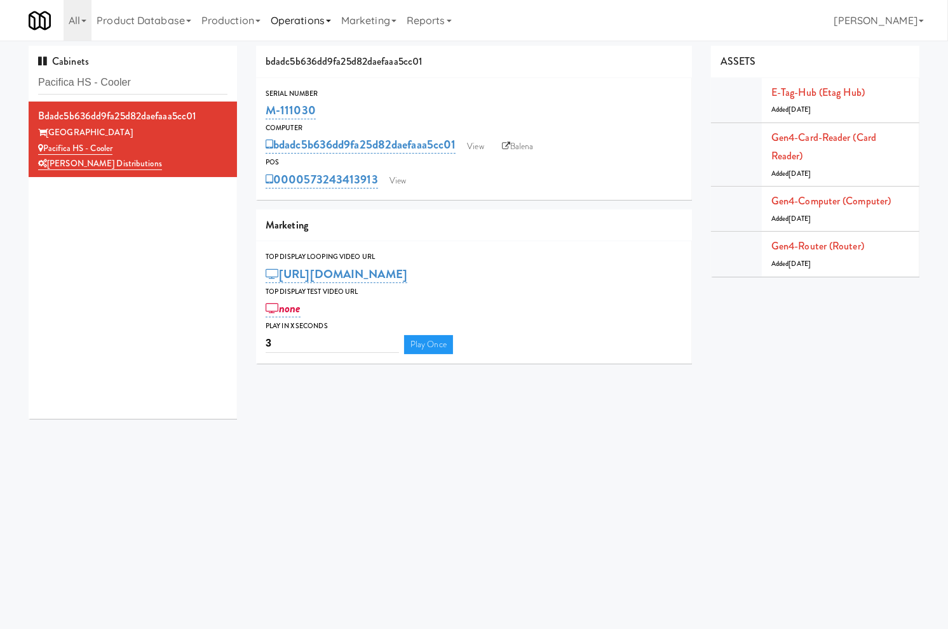
click at [265, 111] on div "M-111030" at bounding box center [473, 111] width 417 height 22
copy link "M-111030"
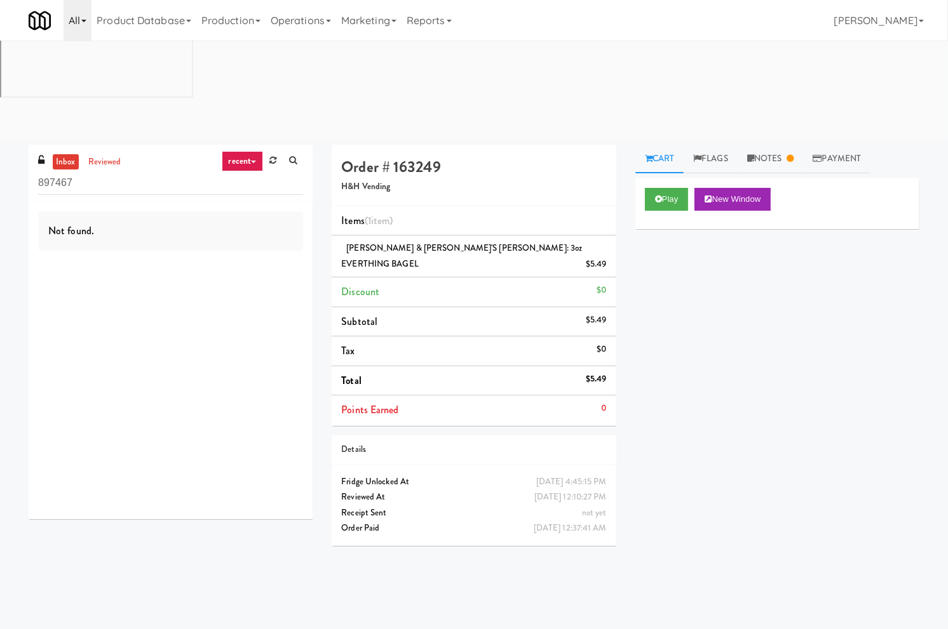
click at [85, 26] on link "All" at bounding box center [78, 20] width 28 height 41
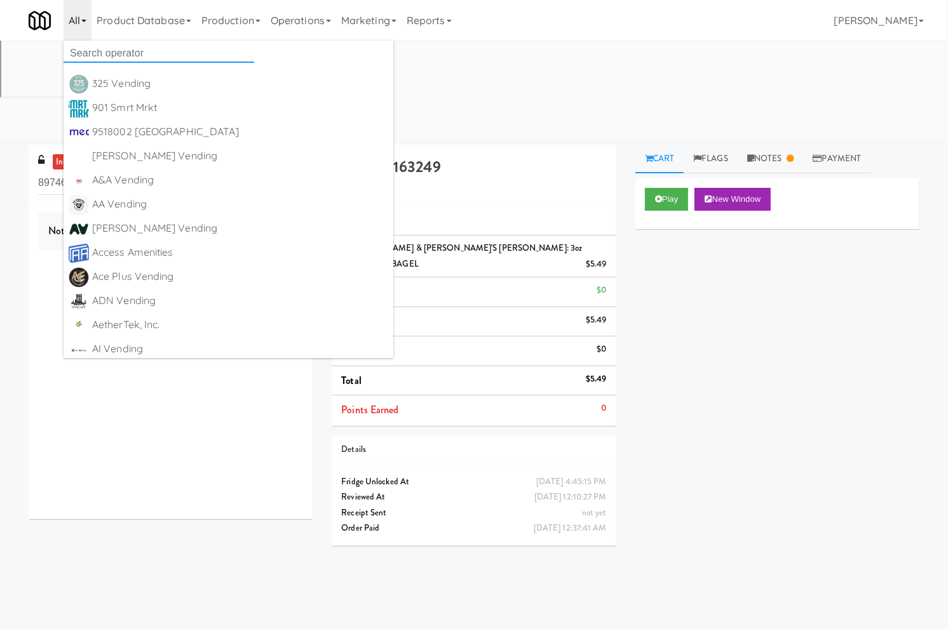
click at [92, 48] on input "text" at bounding box center [159, 53] width 191 height 19
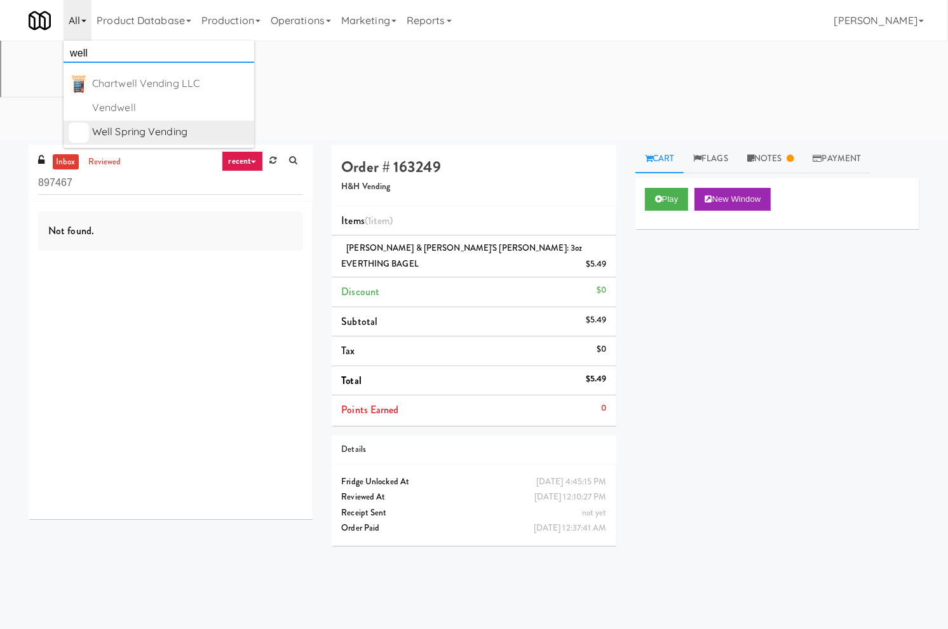
type input "well"
click at [152, 127] on div "Well Spring Vending" at bounding box center [170, 132] width 157 height 19
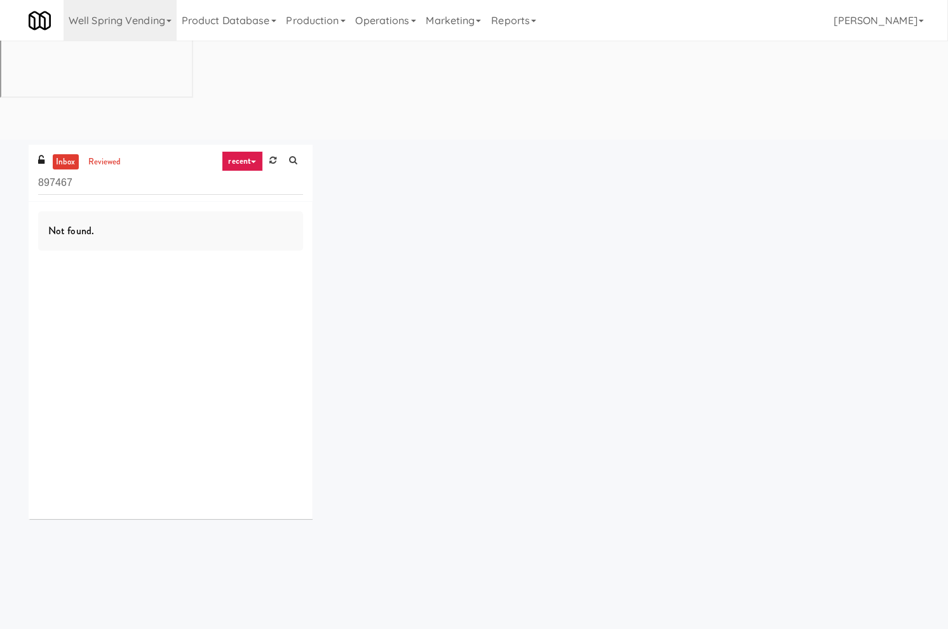
click at [81, 171] on input "897467" at bounding box center [170, 182] width 265 height 23
click at [369, 27] on link "Operations" at bounding box center [386, 20] width 70 height 41
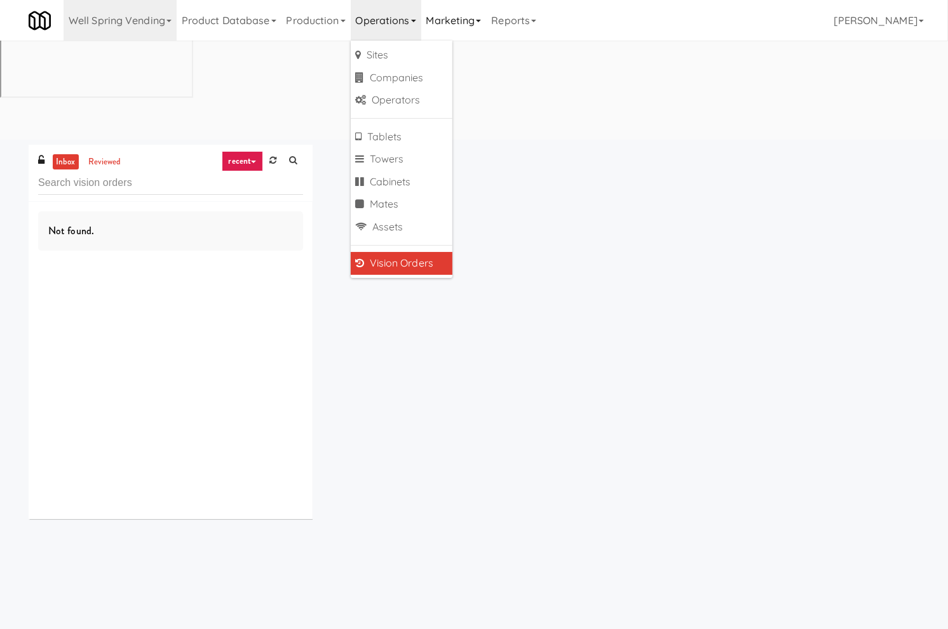
click at [460, 29] on link "Marketing" at bounding box center [453, 20] width 65 height 41
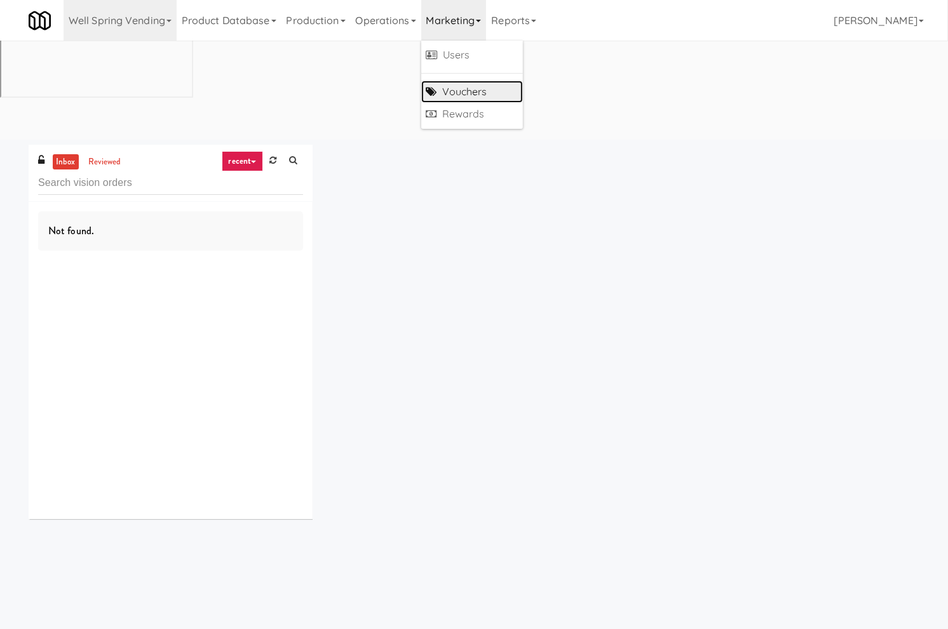
click at [472, 83] on link "Vouchers" at bounding box center [472, 92] width 102 height 23
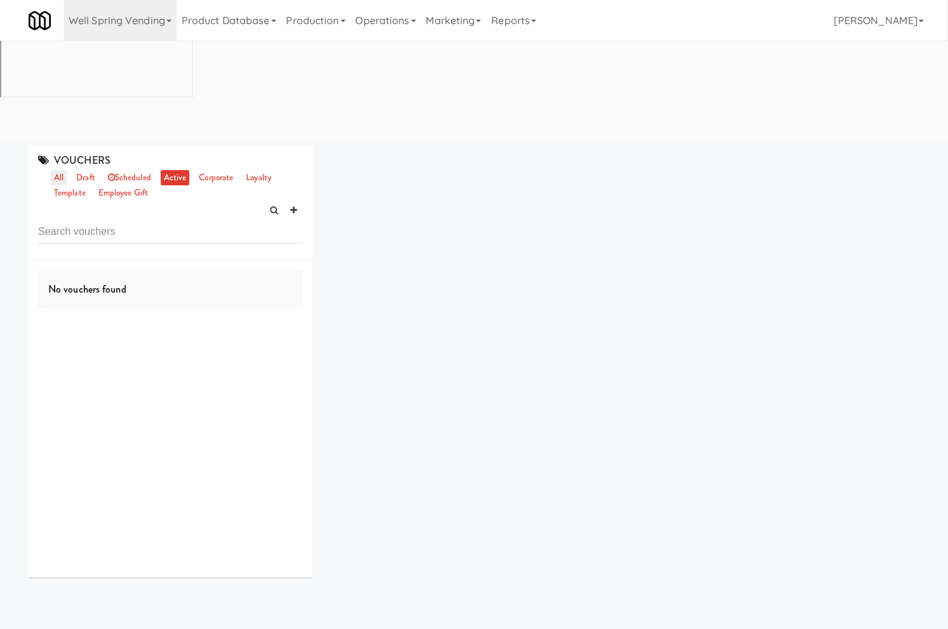
click at [61, 170] on link "all" at bounding box center [59, 178] width 16 height 16
click at [294, 201] on link at bounding box center [293, 210] width 19 height 19
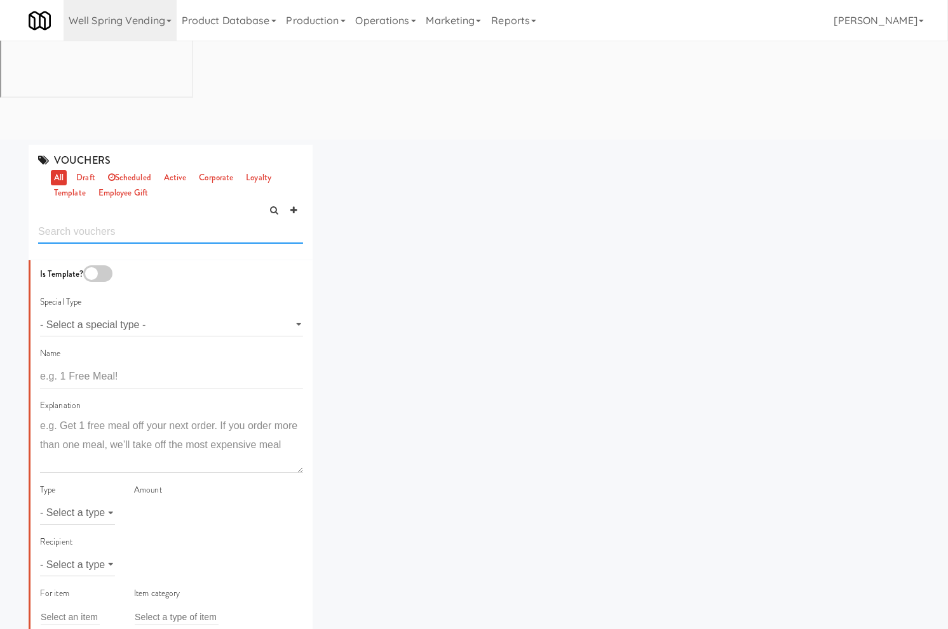
click at [150, 220] on input "text" at bounding box center [170, 231] width 265 height 23
click at [136, 365] on input "text" at bounding box center [171, 376] width 263 height 23
type input "%"
click at [126, 365] on input "10% OFF on" at bounding box center [171, 376] width 263 height 23
paste input "Greenvue Apartments - Cooler"
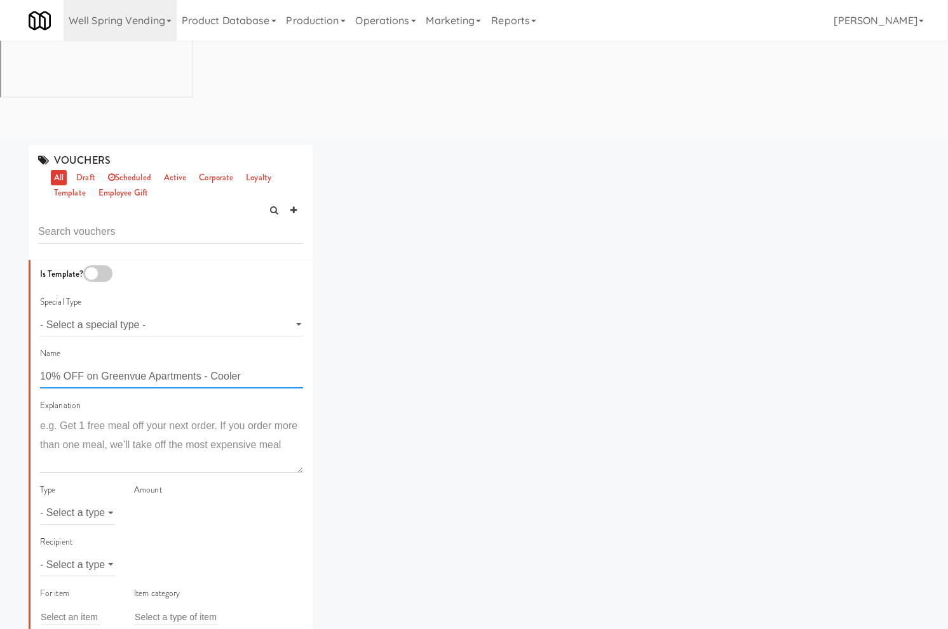
drag, startPoint x: 201, startPoint y: 275, endPoint x: 346, endPoint y: 281, distance: 144.9
click at [346, 281] on div "VOUCHERS all draft scheduled active corporate loyalty template employee gift Is…" at bounding box center [474, 398] width 910 height 506
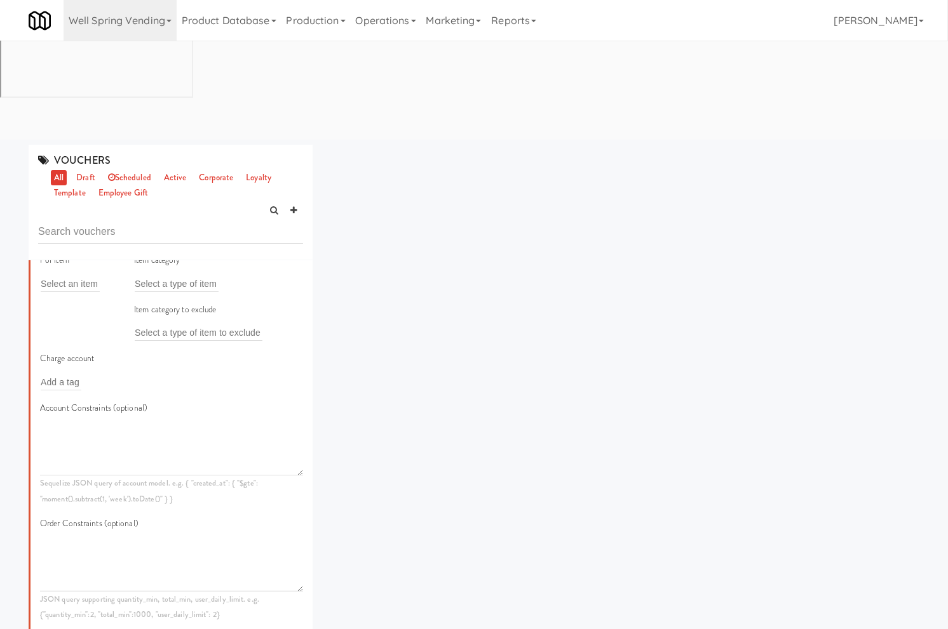
scroll to position [278, 0]
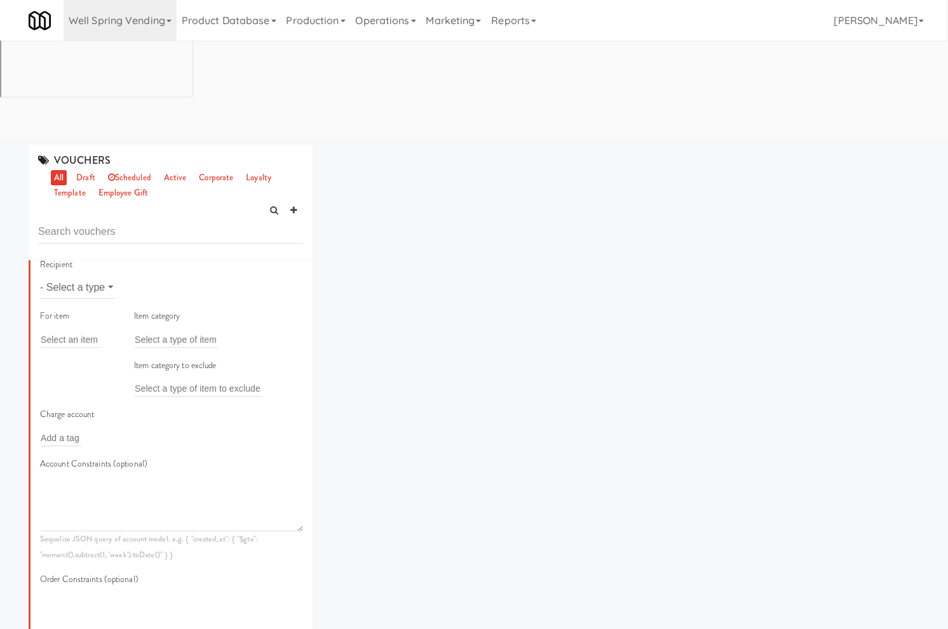
type input "10% OFF on Greenvue Apartments"
click at [69, 276] on select "- Select a type - user site company" at bounding box center [77, 287] width 75 height 23
select select "string:site"
click at [40, 276] on select "- Select a type - user site company" at bounding box center [77, 287] width 75 height 23
click at [157, 279] on input "text" at bounding box center [155, 287] width 41 height 17
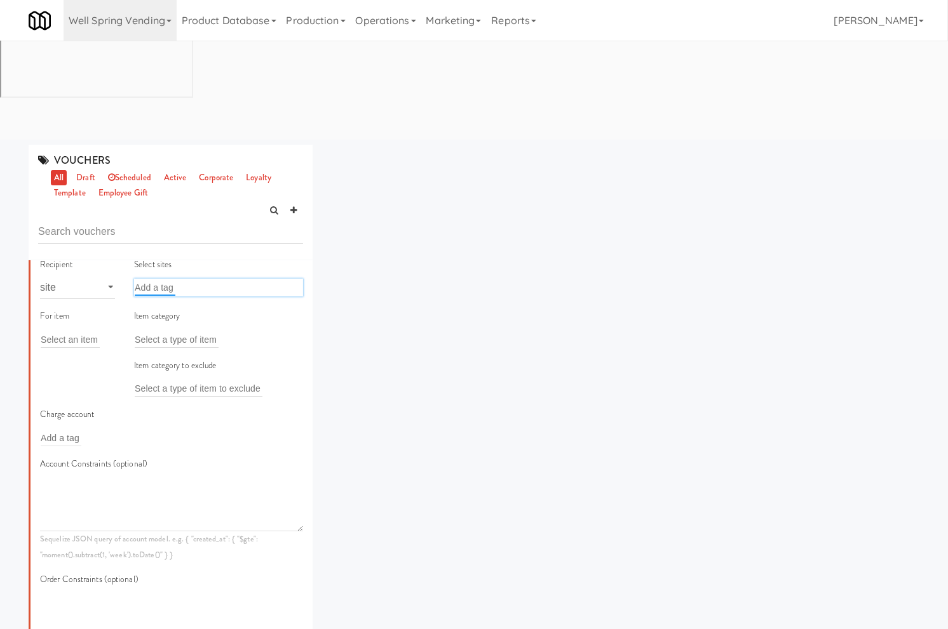
paste input "Greenvue Apartments - Cooler"
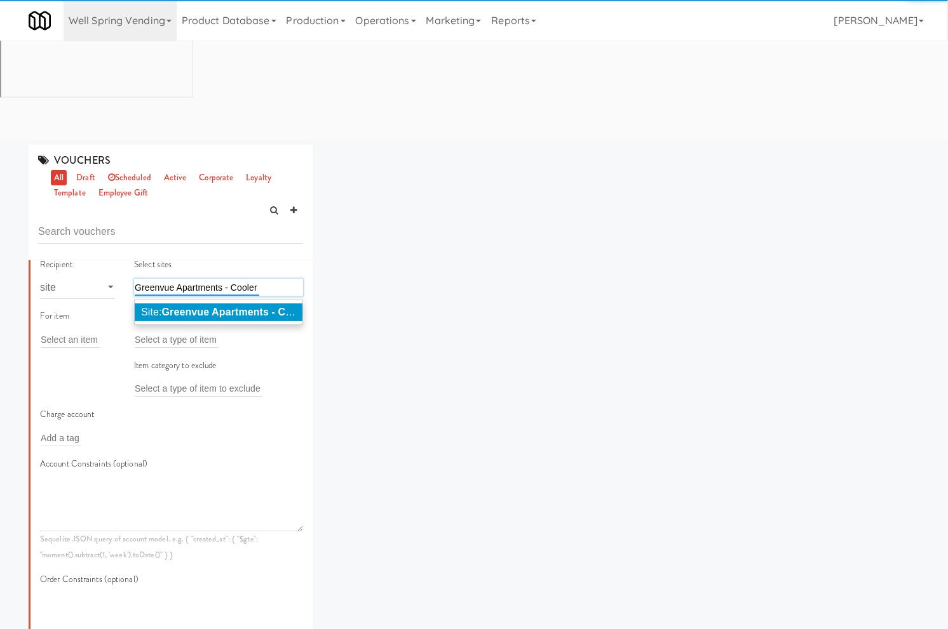
type input "Greenvue Apartments - Cooler"
click at [164, 307] on em "Greenvue Apartments - Cooler" at bounding box center [236, 312] width 149 height 11
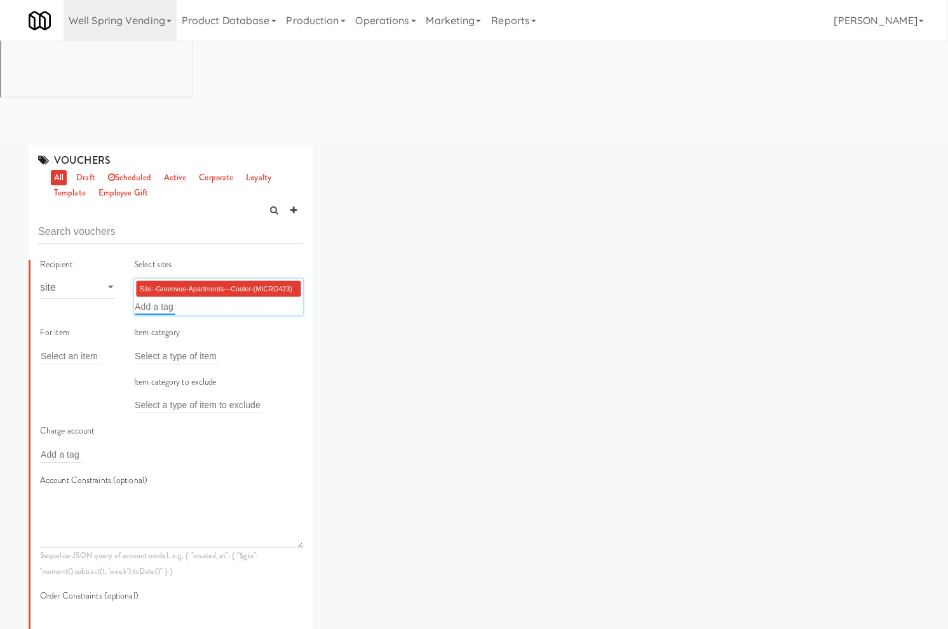
scroll to position [0, 0]
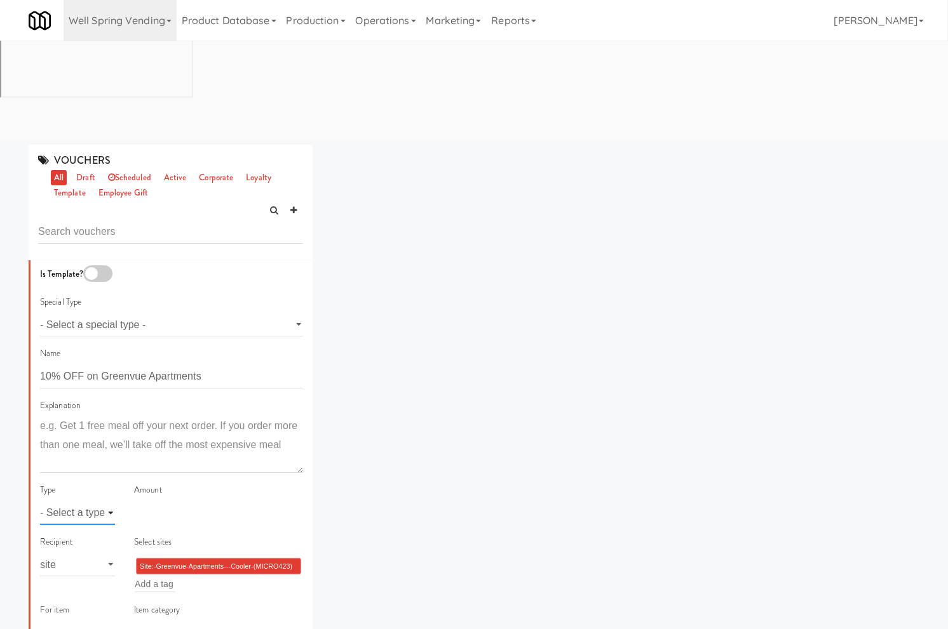
click at [69, 502] on select "- Select a type - meal item percent amount daily amount daily meal daily item p…" at bounding box center [77, 513] width 75 height 23
select select "string:percent"
click at [40, 502] on select "- Select a type - meal item percent amount daily amount daily meal daily item p…" at bounding box center [77, 513] width 75 height 23
click at [165, 502] on input "number" at bounding box center [218, 513] width 169 height 23
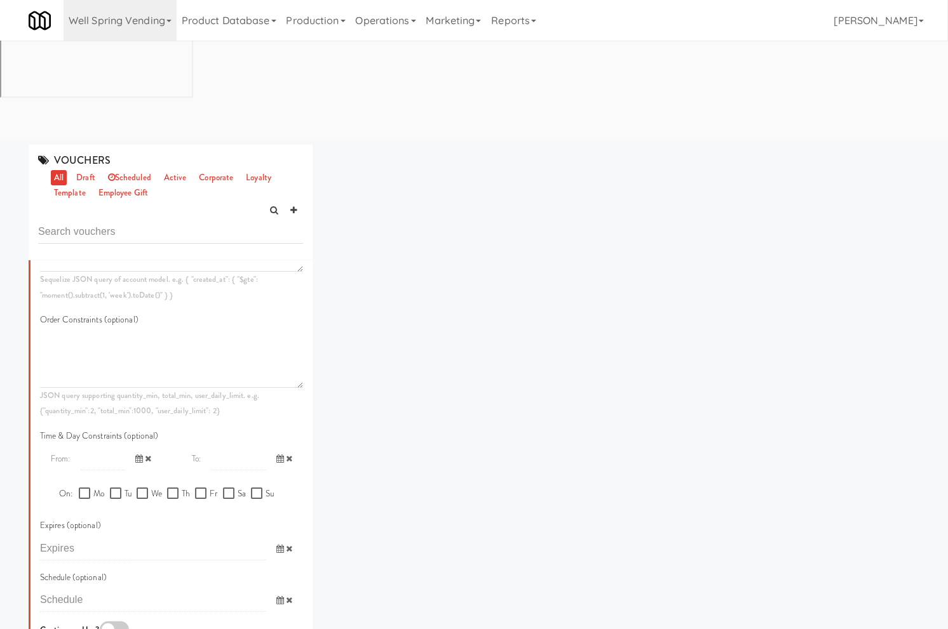
scroll to position [631, 0]
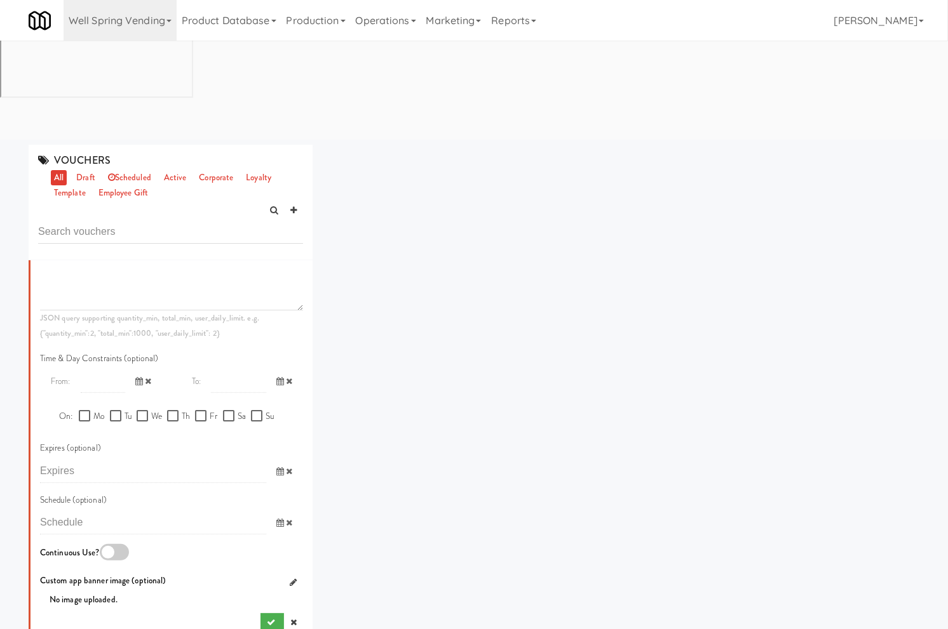
type input "10"
click at [276, 467] on icon at bounding box center [280, 471] width 8 height 8
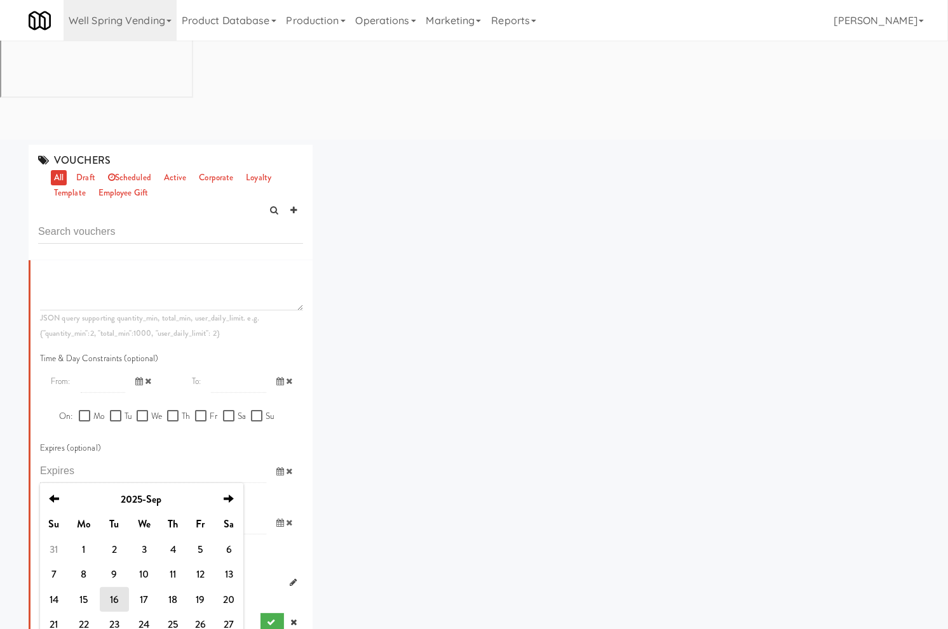
click at [162, 441] on div "Expires (optional) previous 2025-Sep next Su Mo Tu We Th Fr Sa 31 1 2 3 4 5 6 7…" at bounding box center [171, 462] width 263 height 43
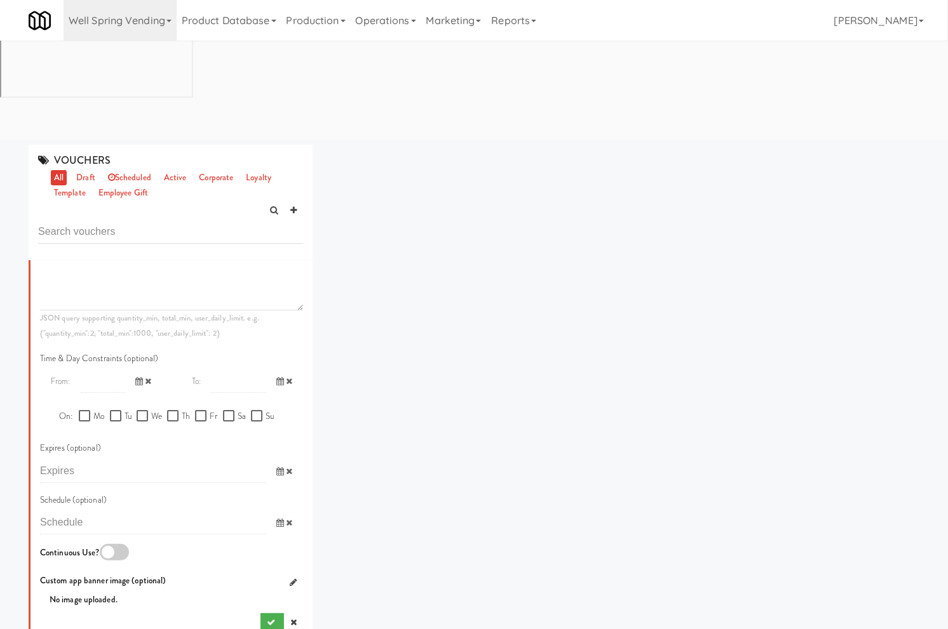
click at [95, 370] on input "text" at bounding box center [103, 381] width 44 height 23
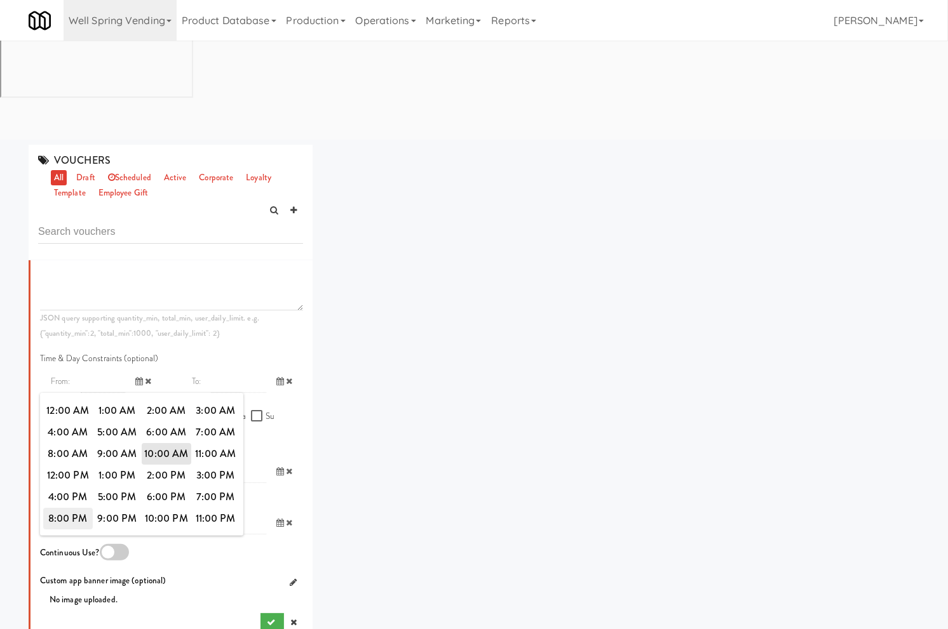
click at [84, 508] on span "8:00 PM" at bounding box center [68, 519] width 50 height 22
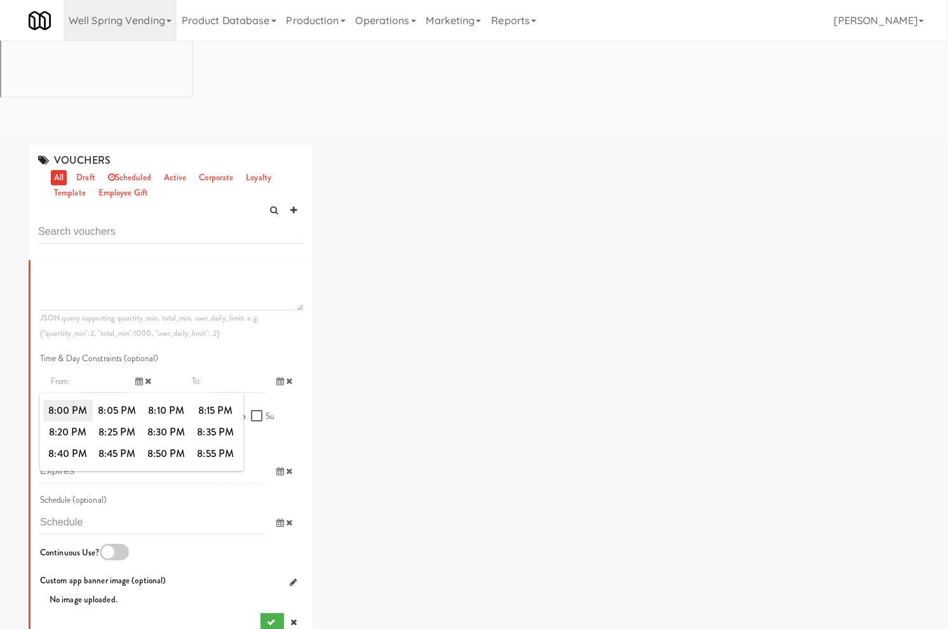
click at [70, 400] on span "8:00 PM" at bounding box center [68, 411] width 50 height 22
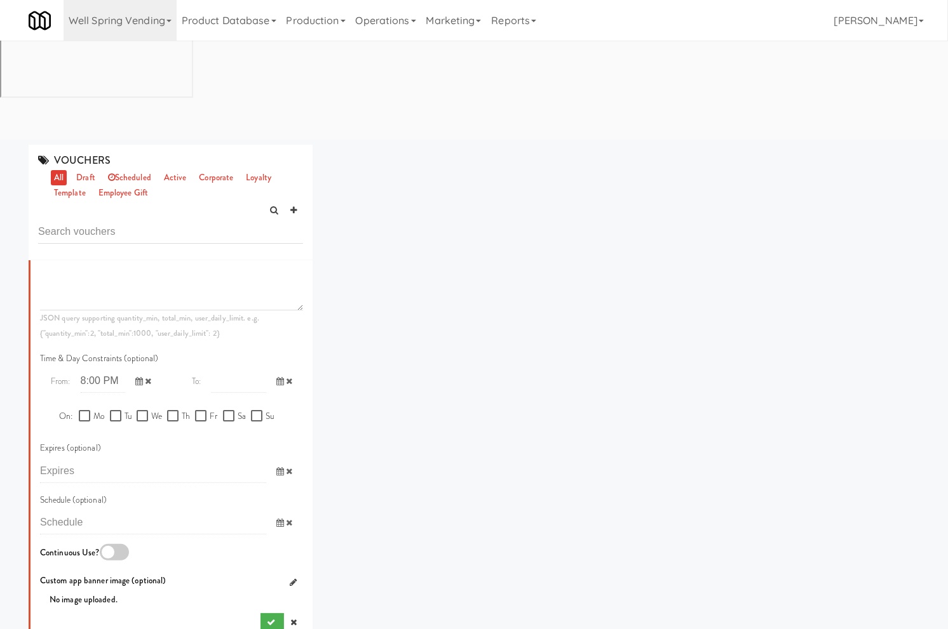
click at [276, 377] on icon at bounding box center [280, 381] width 8 height 8
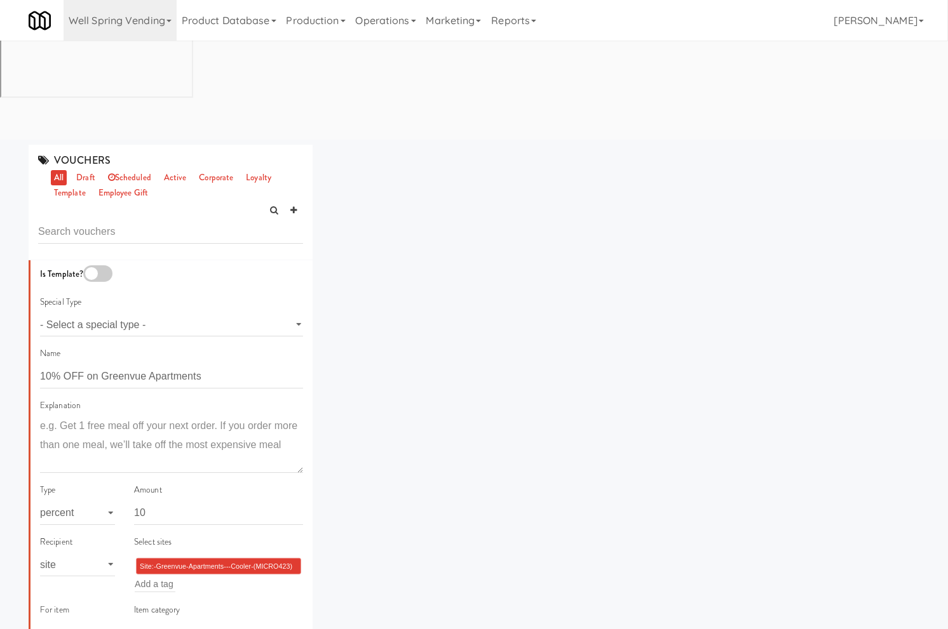
scroll to position [642, 0]
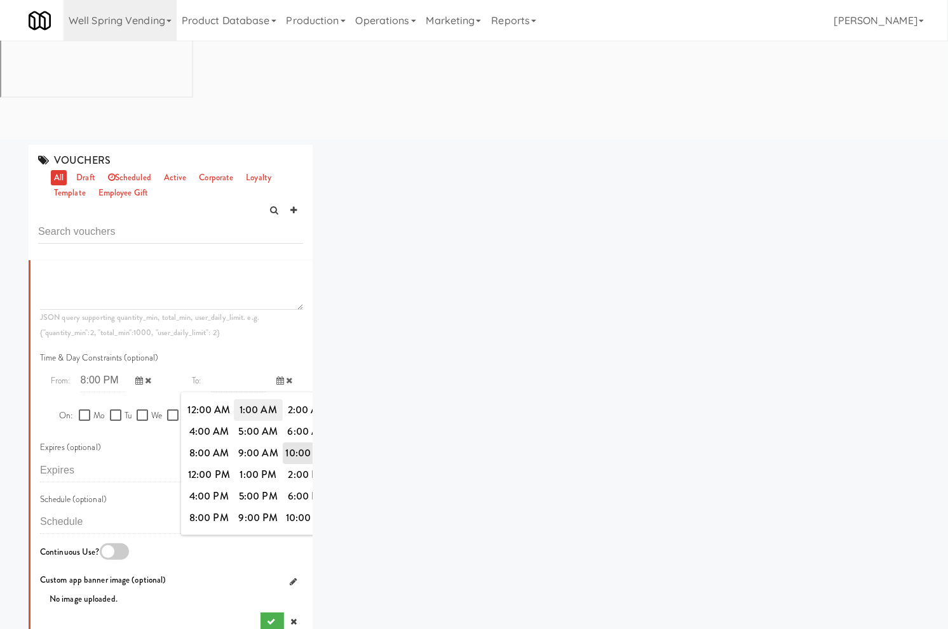
click at [255, 399] on span "1:00 AM" at bounding box center [259, 410] width 50 height 22
click at [216, 399] on span "1:00 AM" at bounding box center [209, 410] width 50 height 22
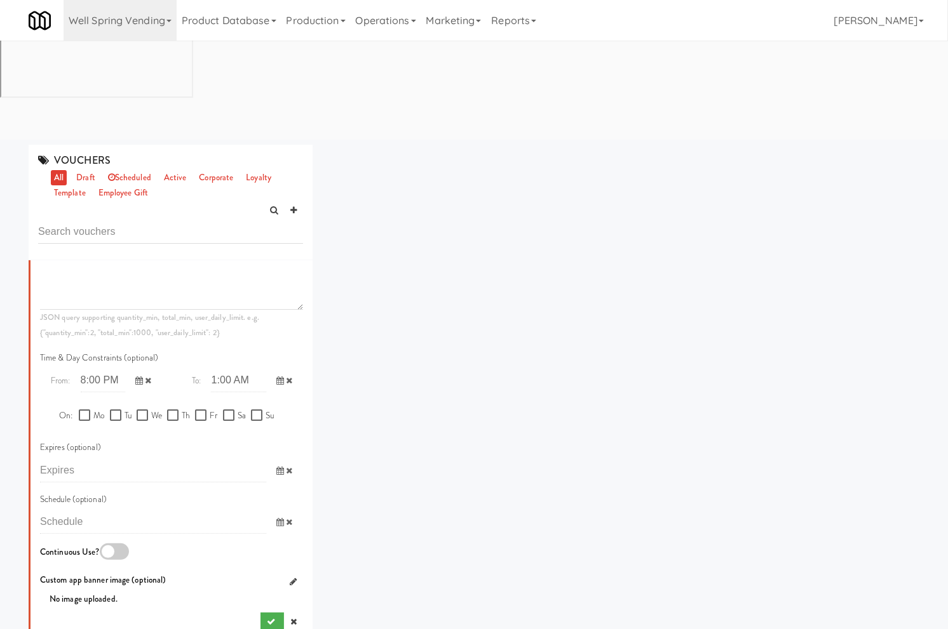
scroll to position [631, 0]
click at [83, 412] on input "Mo" at bounding box center [86, 417] width 15 height 10
checkbox input "true"
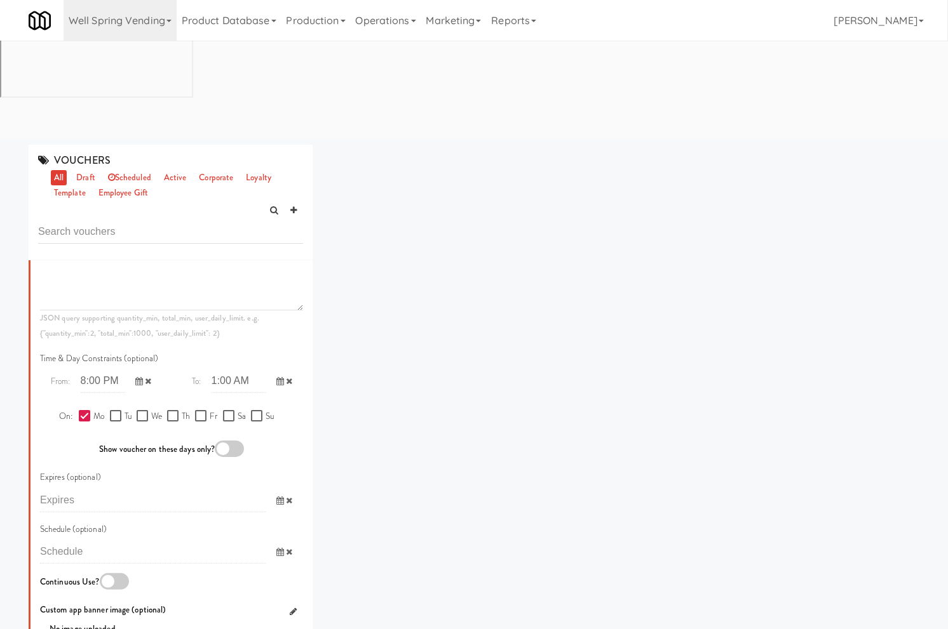
click at [119, 409] on label "Tu" at bounding box center [121, 417] width 22 height 16
click at [119, 412] on input "Tu" at bounding box center [117, 417] width 15 height 10
checkbox input "true"
click at [138, 412] on input "We" at bounding box center [144, 417] width 15 height 10
checkbox input "true"
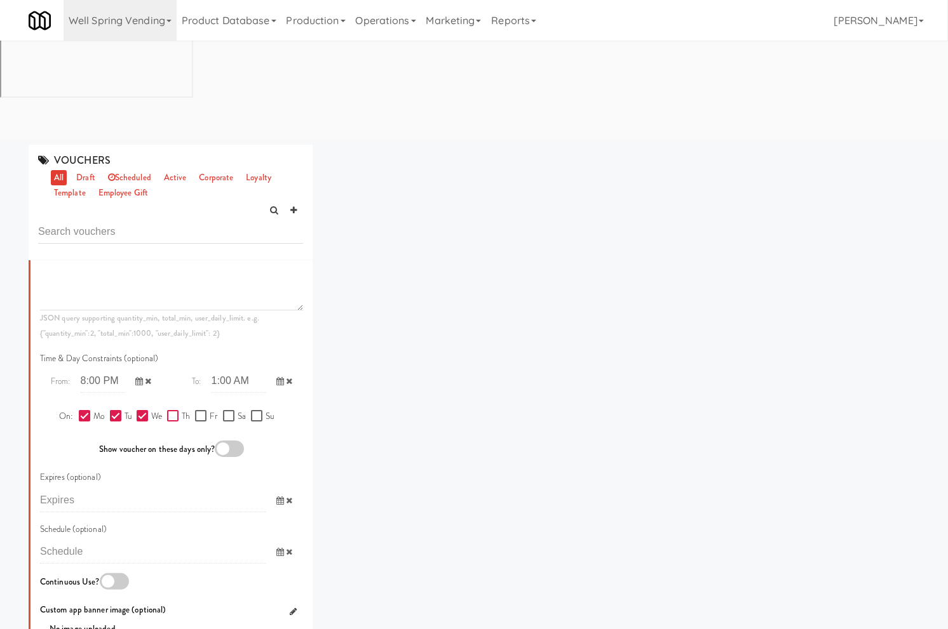
click at [167, 412] on input "Th" at bounding box center [174, 417] width 15 height 10
checkbox input "true"
click at [217, 441] on div at bounding box center [229, 449] width 29 height 17
click at [0, 0] on input "checkbox" at bounding box center [0, 0] width 0 height 0
click at [217, 441] on div at bounding box center [229, 449] width 29 height 17
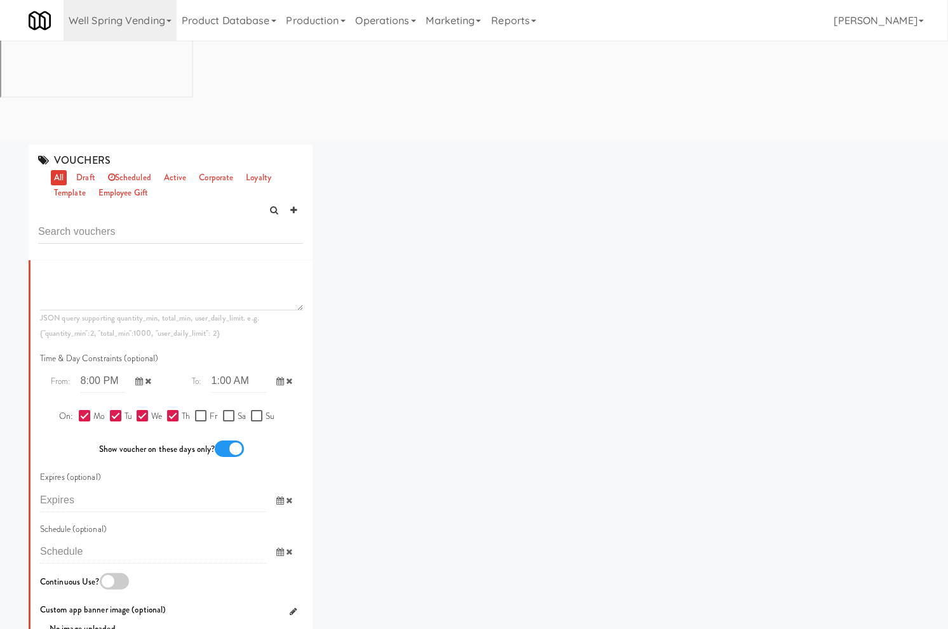
click at [0, 0] on input "checkbox" at bounding box center [0, 0] width 0 height 0
click at [217, 441] on div at bounding box center [229, 449] width 29 height 17
click at [0, 0] on input "checkbox" at bounding box center [0, 0] width 0 height 0
click at [217, 441] on div at bounding box center [229, 449] width 29 height 17
click at [0, 0] on input "checkbox" at bounding box center [0, 0] width 0 height 0
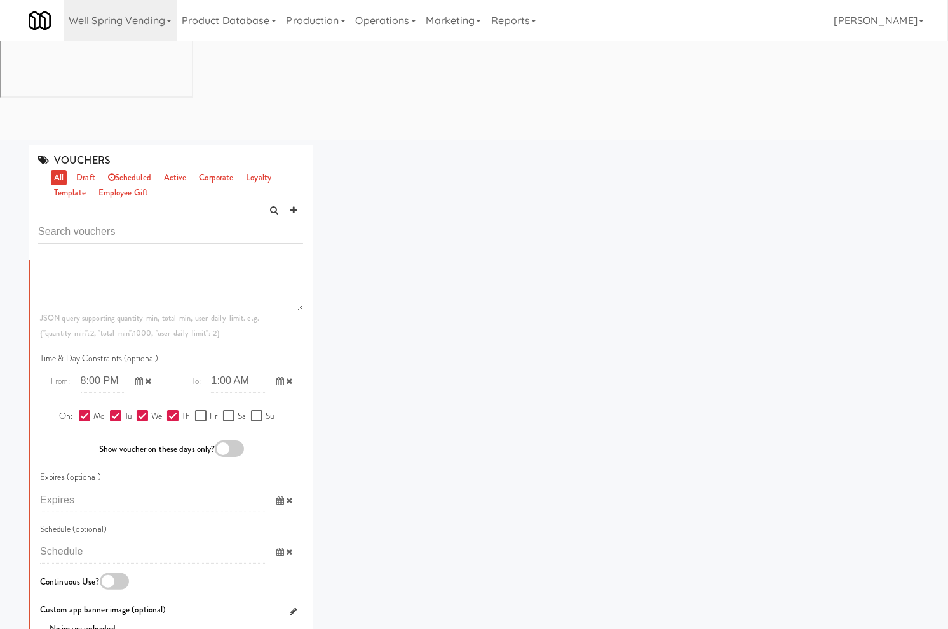
click at [217, 441] on div at bounding box center [229, 449] width 29 height 17
click at [0, 0] on input "checkbox" at bounding box center [0, 0] width 0 height 0
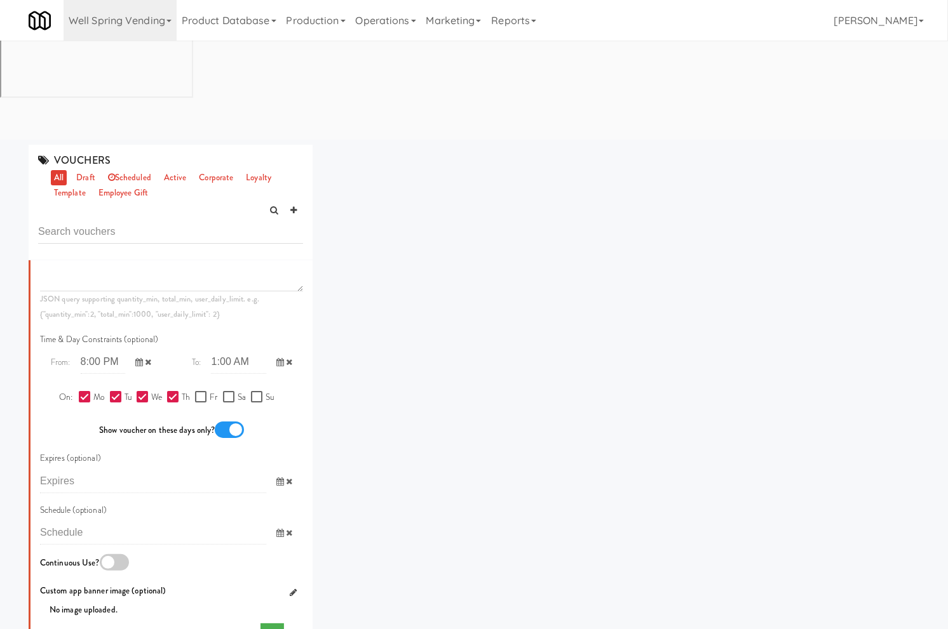
scroll to position [661, 0]
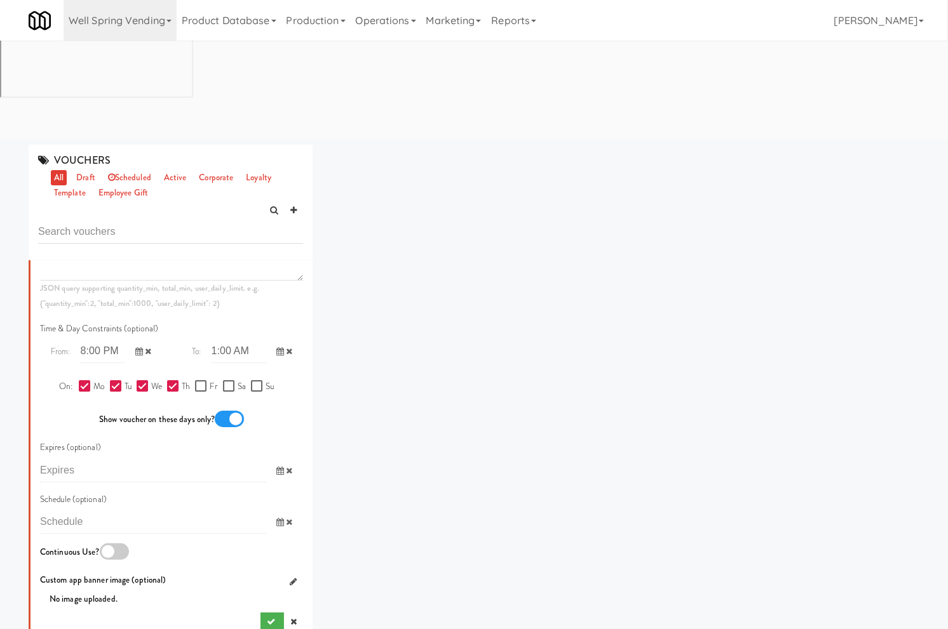
click at [276, 518] on icon at bounding box center [280, 522] width 8 height 8
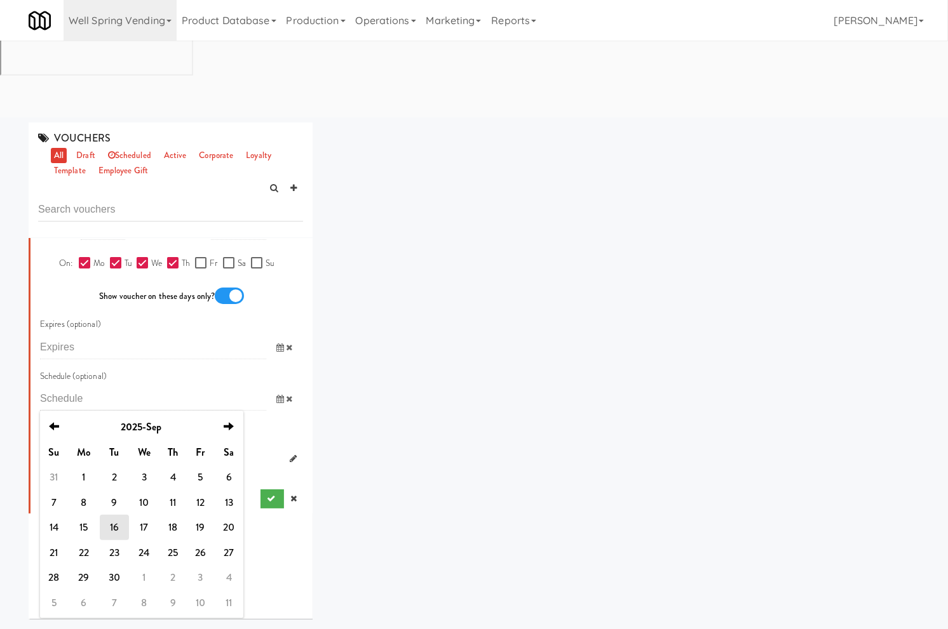
scroll to position [41, 0]
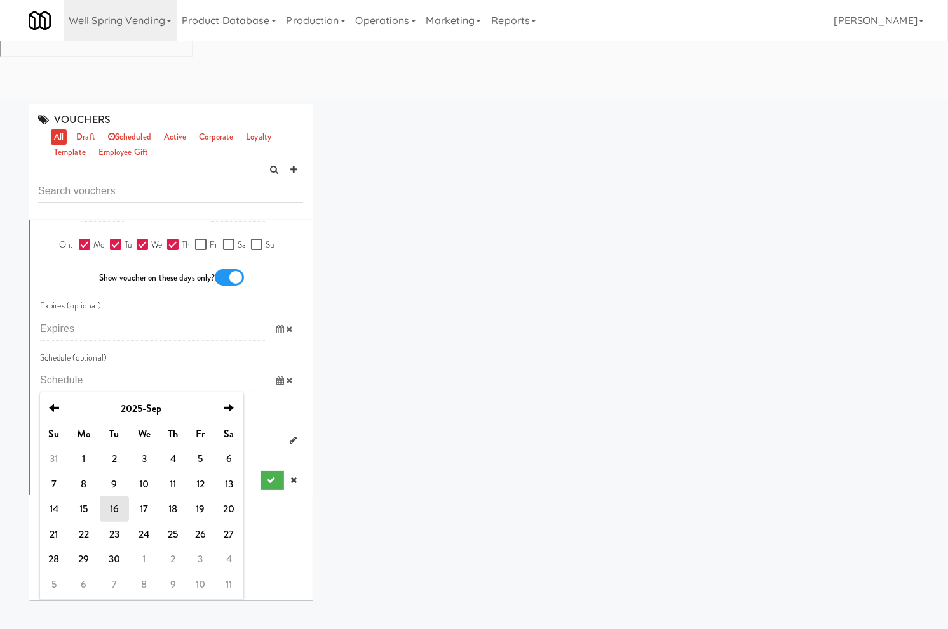
click at [112, 497] on td "16" at bounding box center [114, 509] width 29 height 25
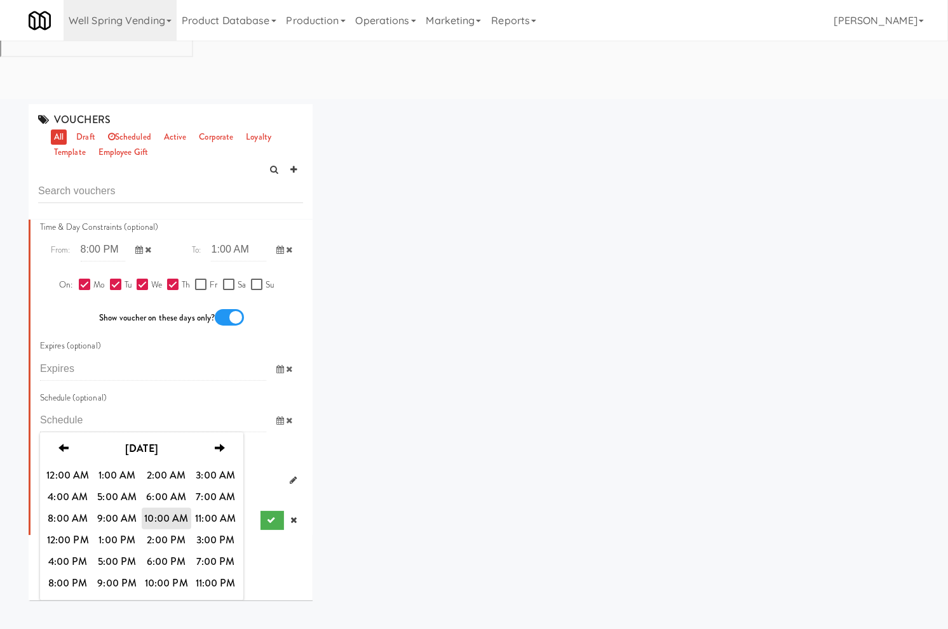
scroll to position [722, 0]
click at [59, 574] on span "8:00 PM" at bounding box center [68, 585] width 50 height 22
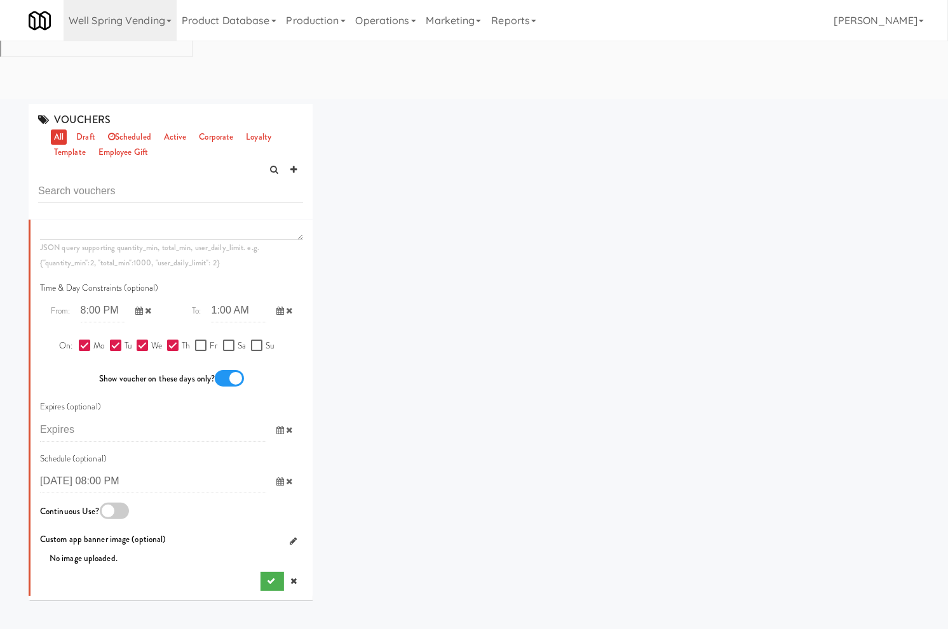
click at [122, 503] on div at bounding box center [114, 511] width 29 height 17
click at [0, 0] on input "checkbox" at bounding box center [0, 0] width 0 height 0
click at [267, 577] on icon "submit" at bounding box center [271, 581] width 8 height 8
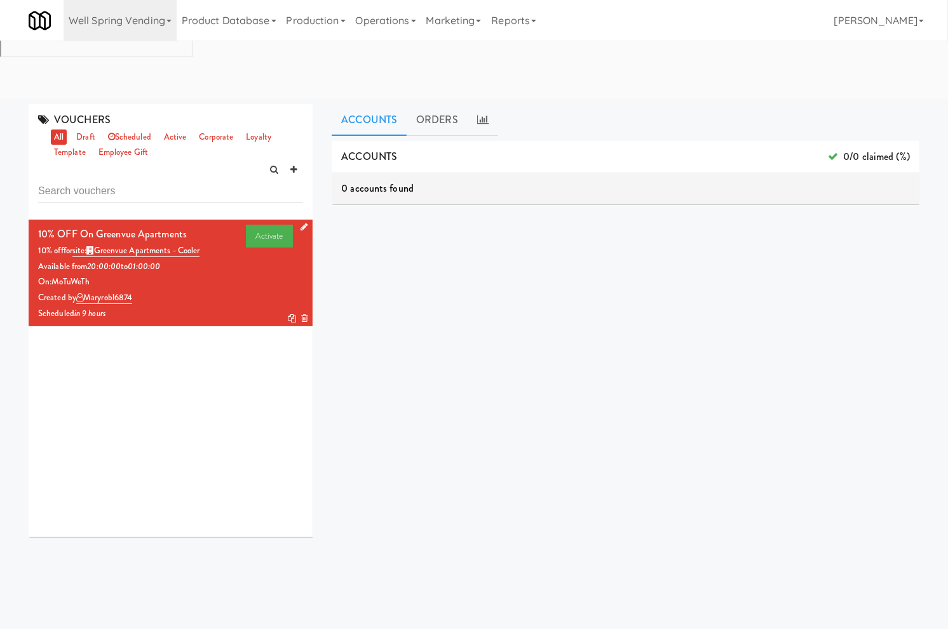
click at [300, 223] on icon at bounding box center [303, 227] width 7 height 8
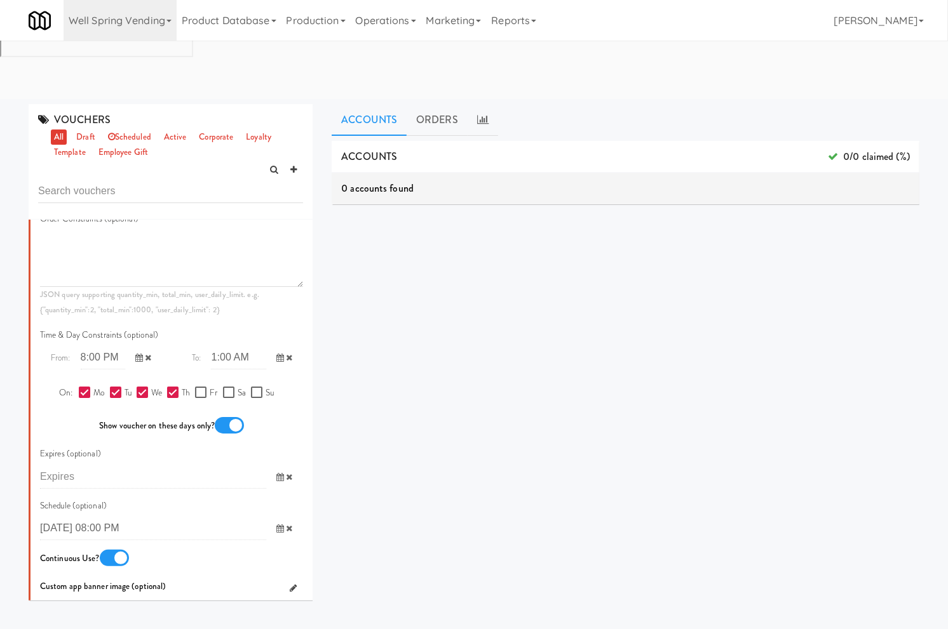
scroll to position [621, 0]
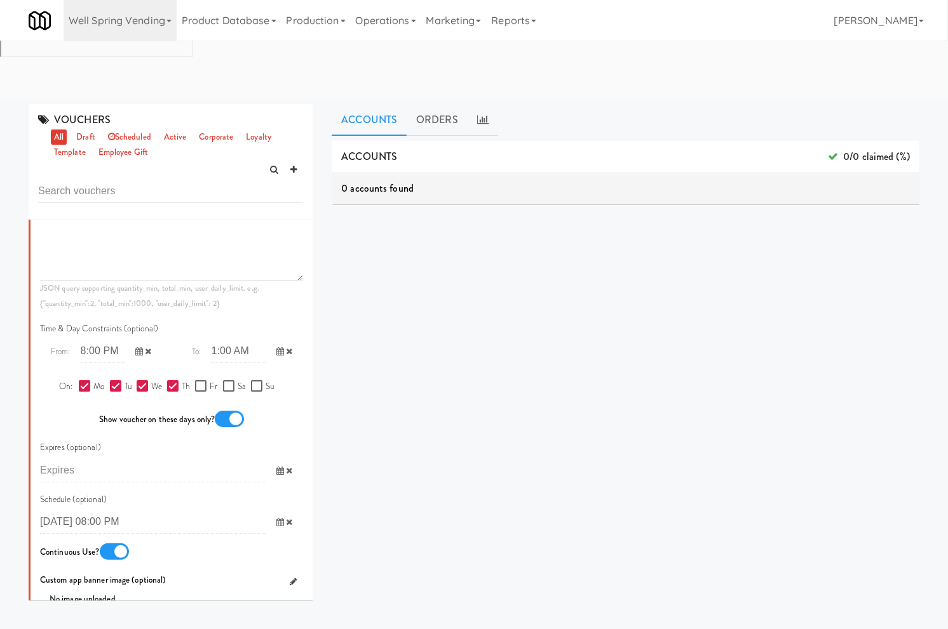
click at [276, 467] on icon at bounding box center [280, 471] width 8 height 8
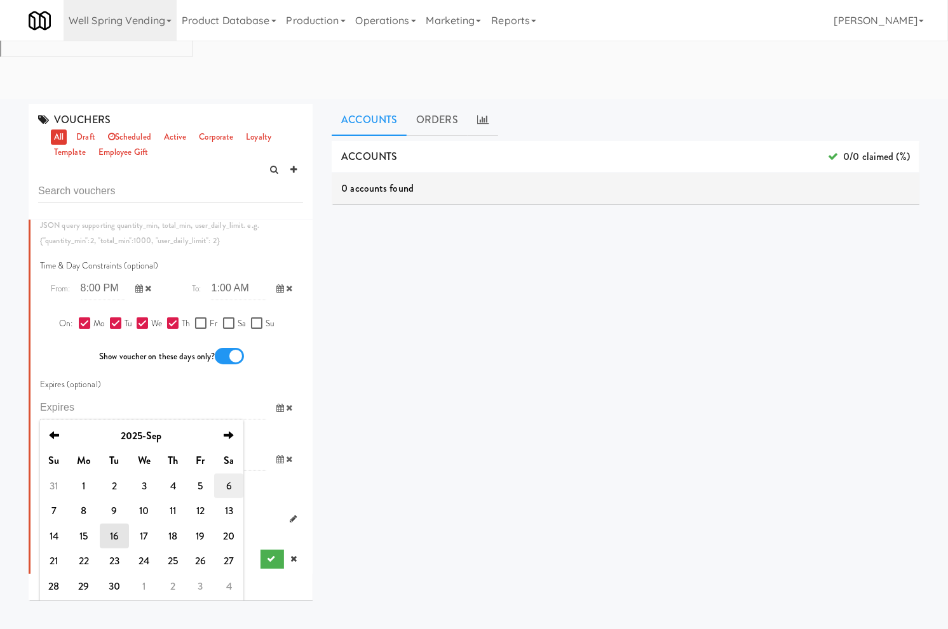
scroll to position [709, 0]
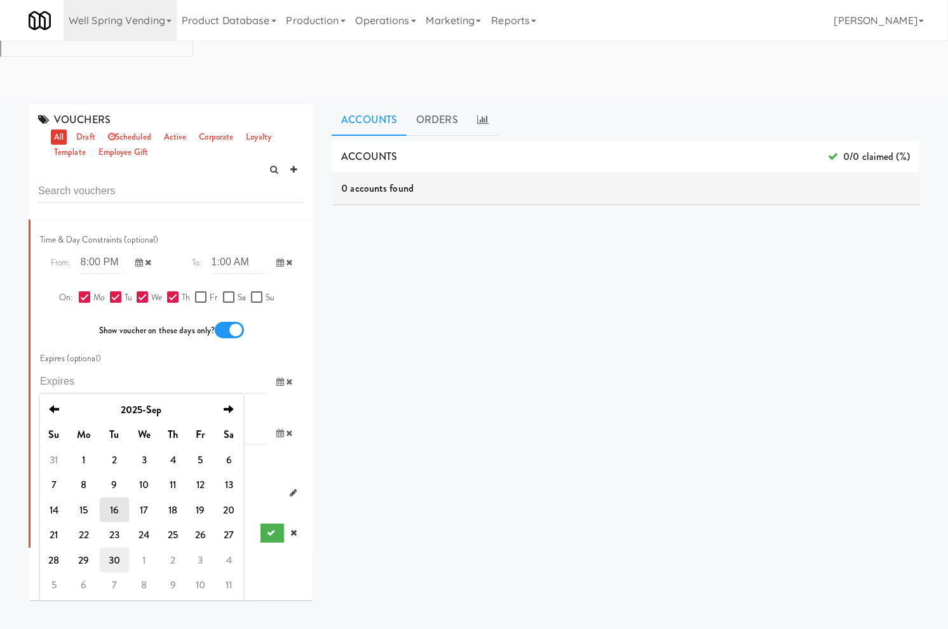
click at [122, 548] on td "30" at bounding box center [114, 560] width 29 height 25
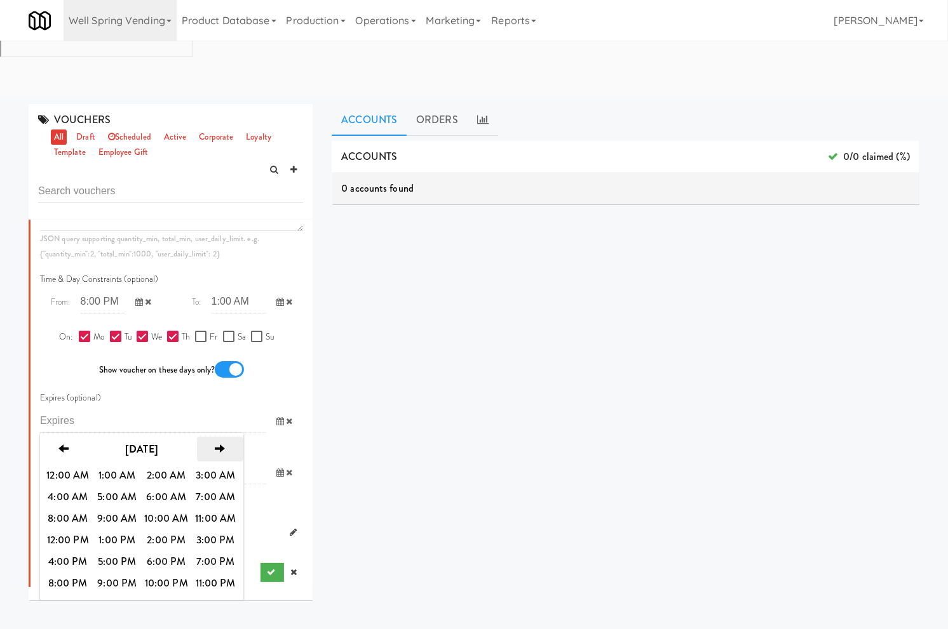
click at [211, 437] on th "next" at bounding box center [220, 449] width 46 height 25
click at [105, 465] on span "1:00 AM" at bounding box center [118, 476] width 50 height 22
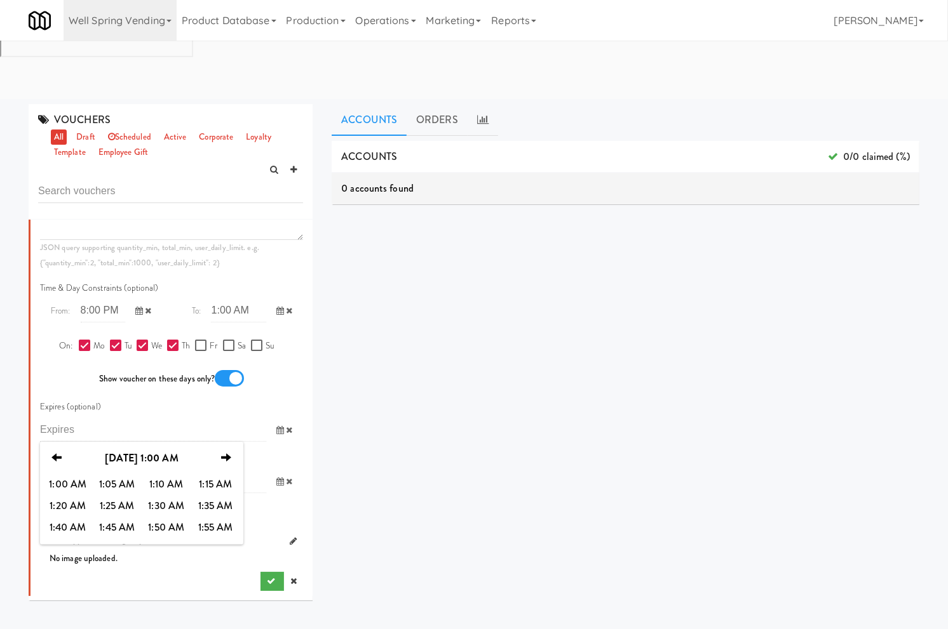
scroll to position [661, 0]
click at [76, 474] on span "1:00 AM" at bounding box center [68, 485] width 50 height 22
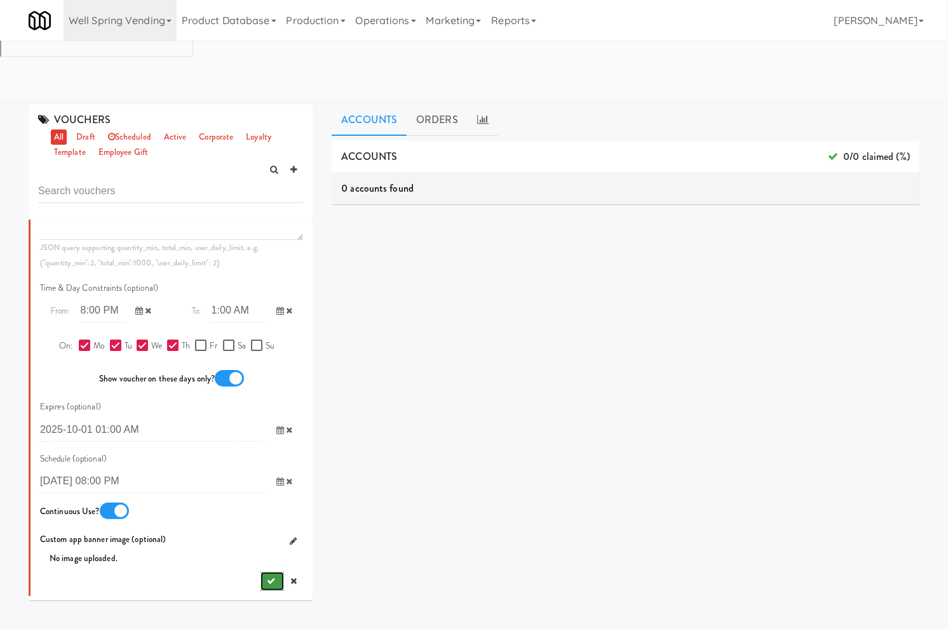
click at [267, 577] on icon "submit" at bounding box center [271, 581] width 8 height 8
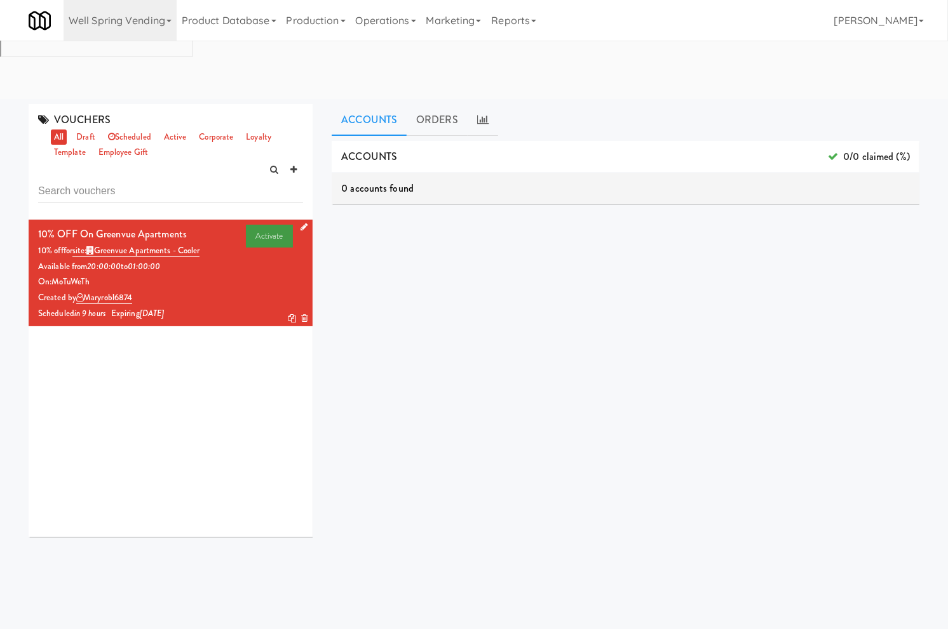
click at [270, 225] on link "Activate" at bounding box center [270, 236] width 48 height 23
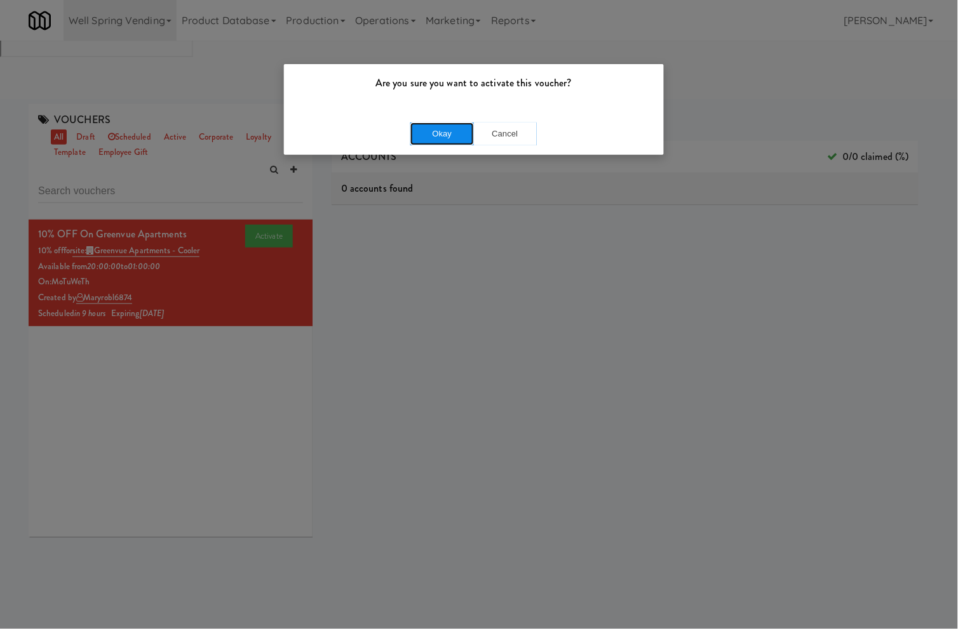
click at [424, 133] on button "Okay" at bounding box center [442, 134] width 64 height 23
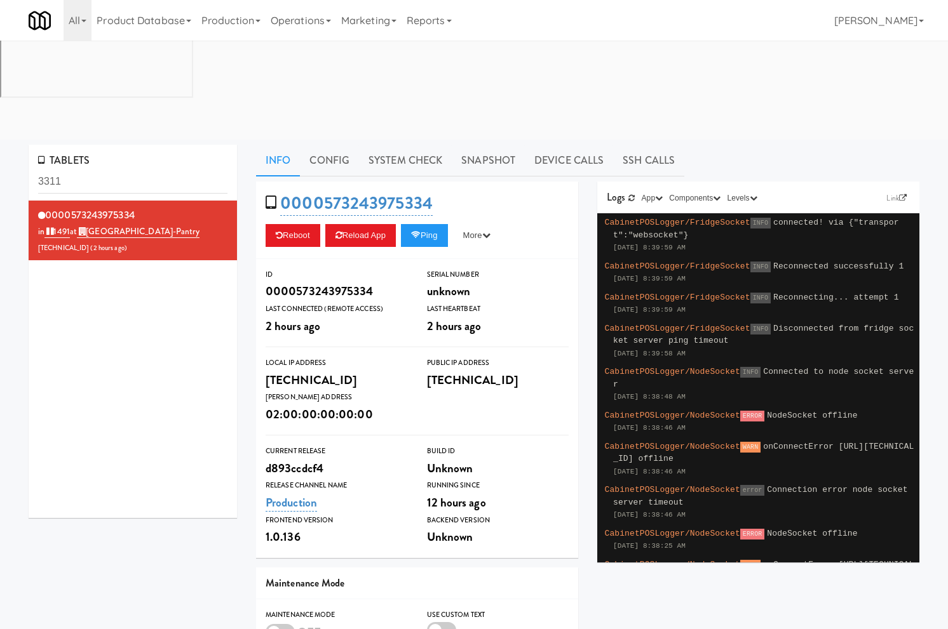
click at [90, 170] on input "3311" at bounding box center [132, 181] width 189 height 23
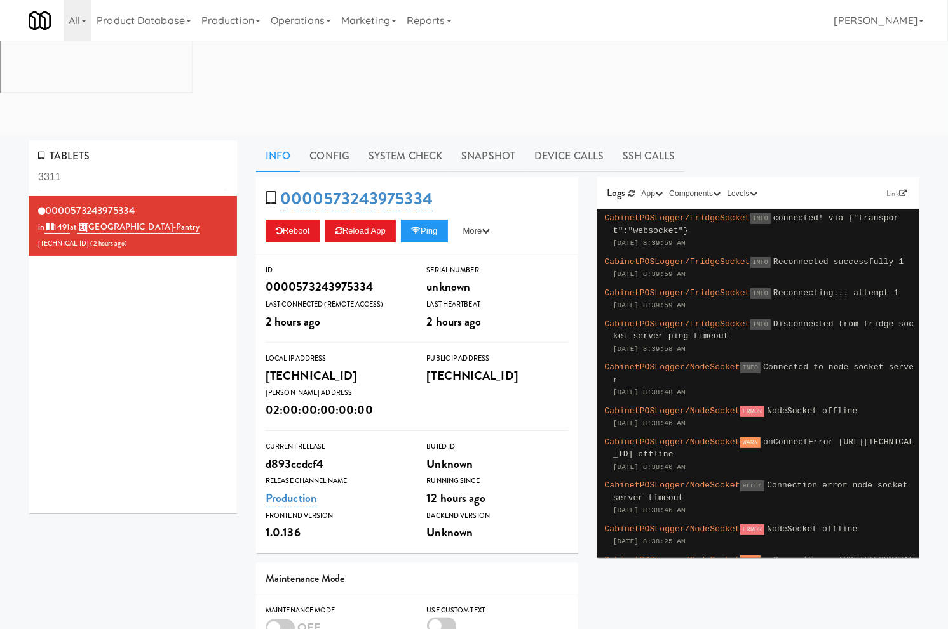
click at [90, 166] on input "3311" at bounding box center [132, 177] width 189 height 23
type input "Pacifica HS - Cooler"
